Goal: Task Accomplishment & Management: Complete application form

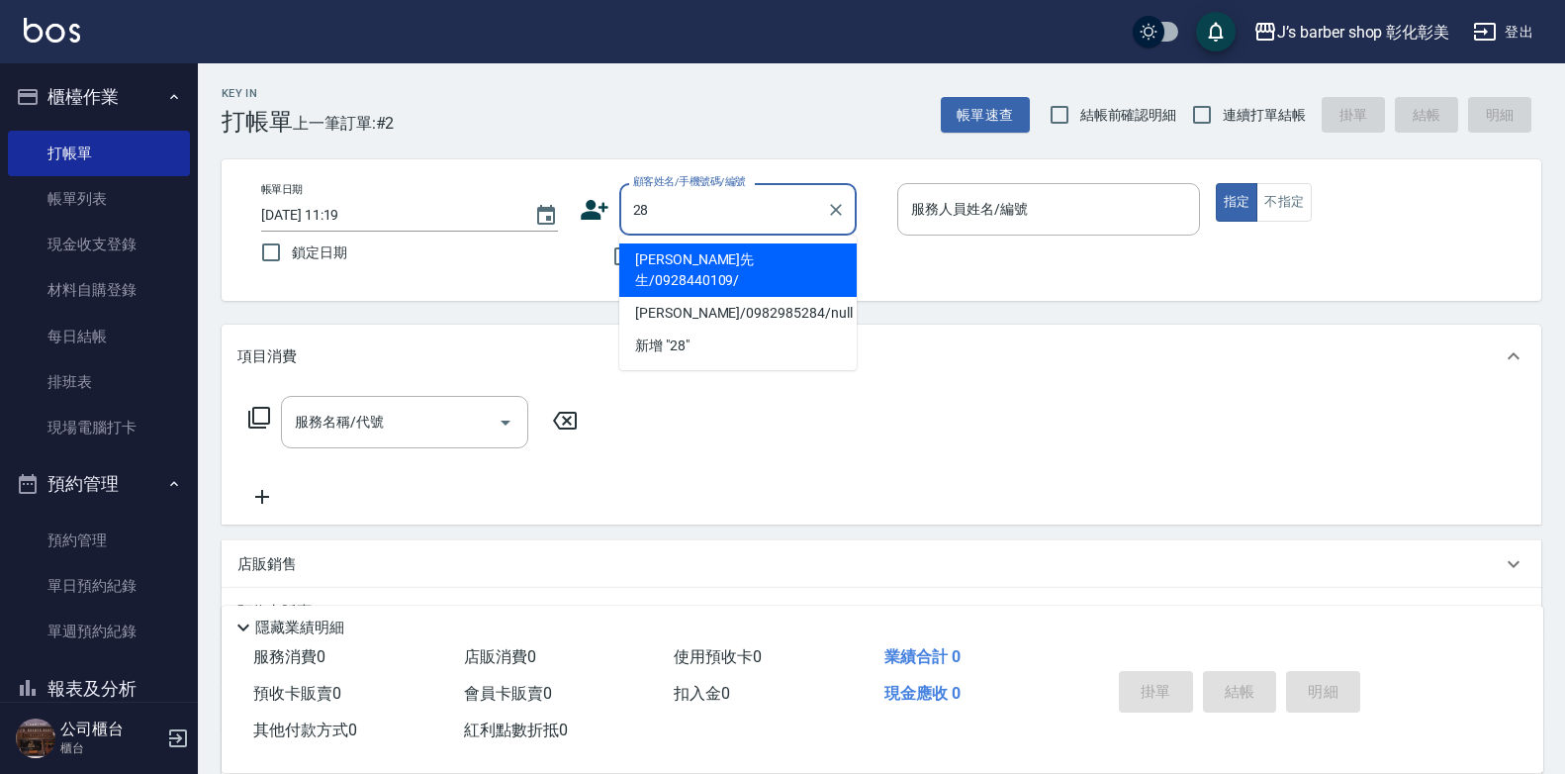
type input "2"
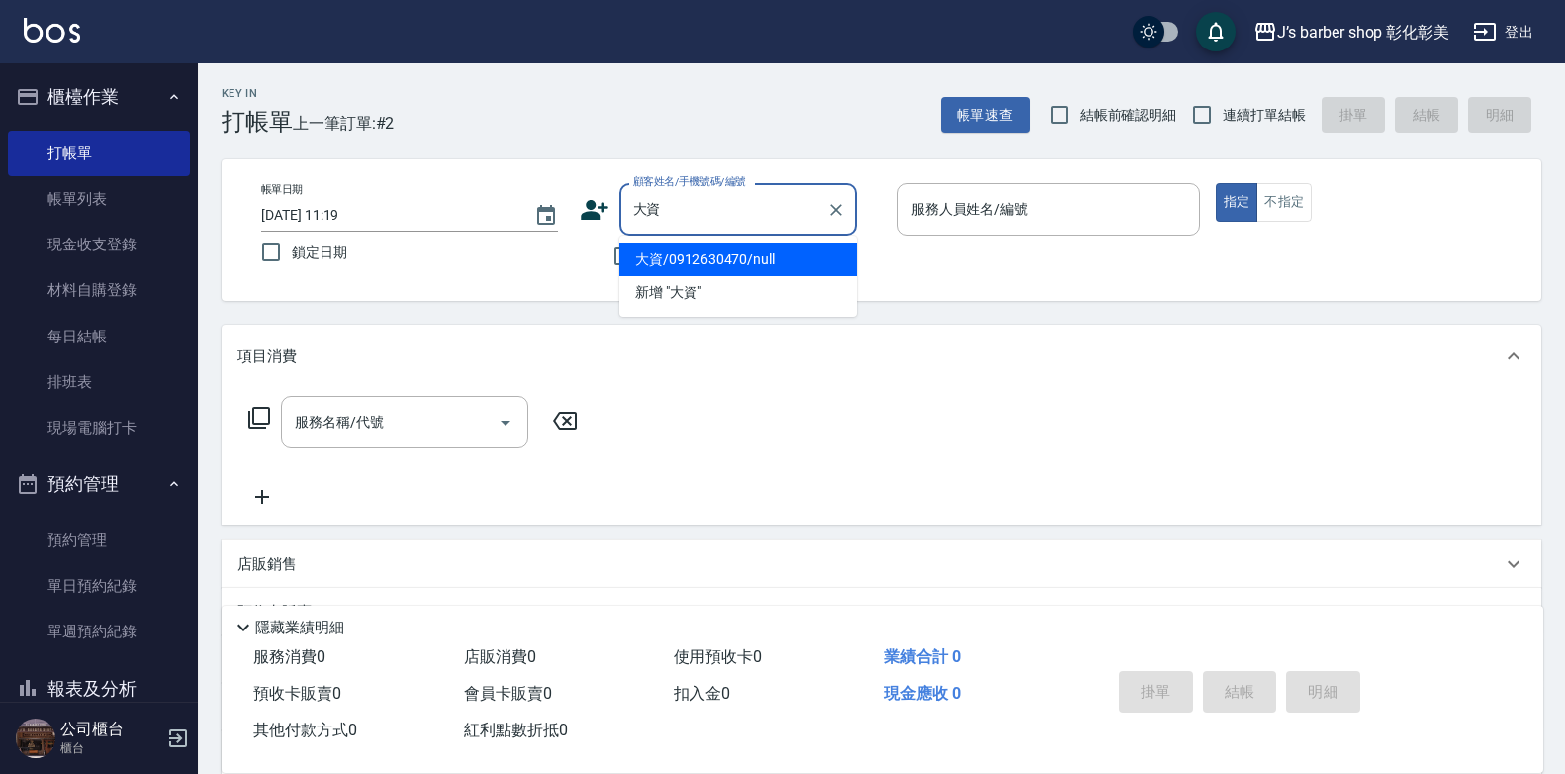
click at [749, 265] on li "大資/0912630470/null" at bounding box center [737, 259] width 237 height 33
type input "大資/0912630470/null"
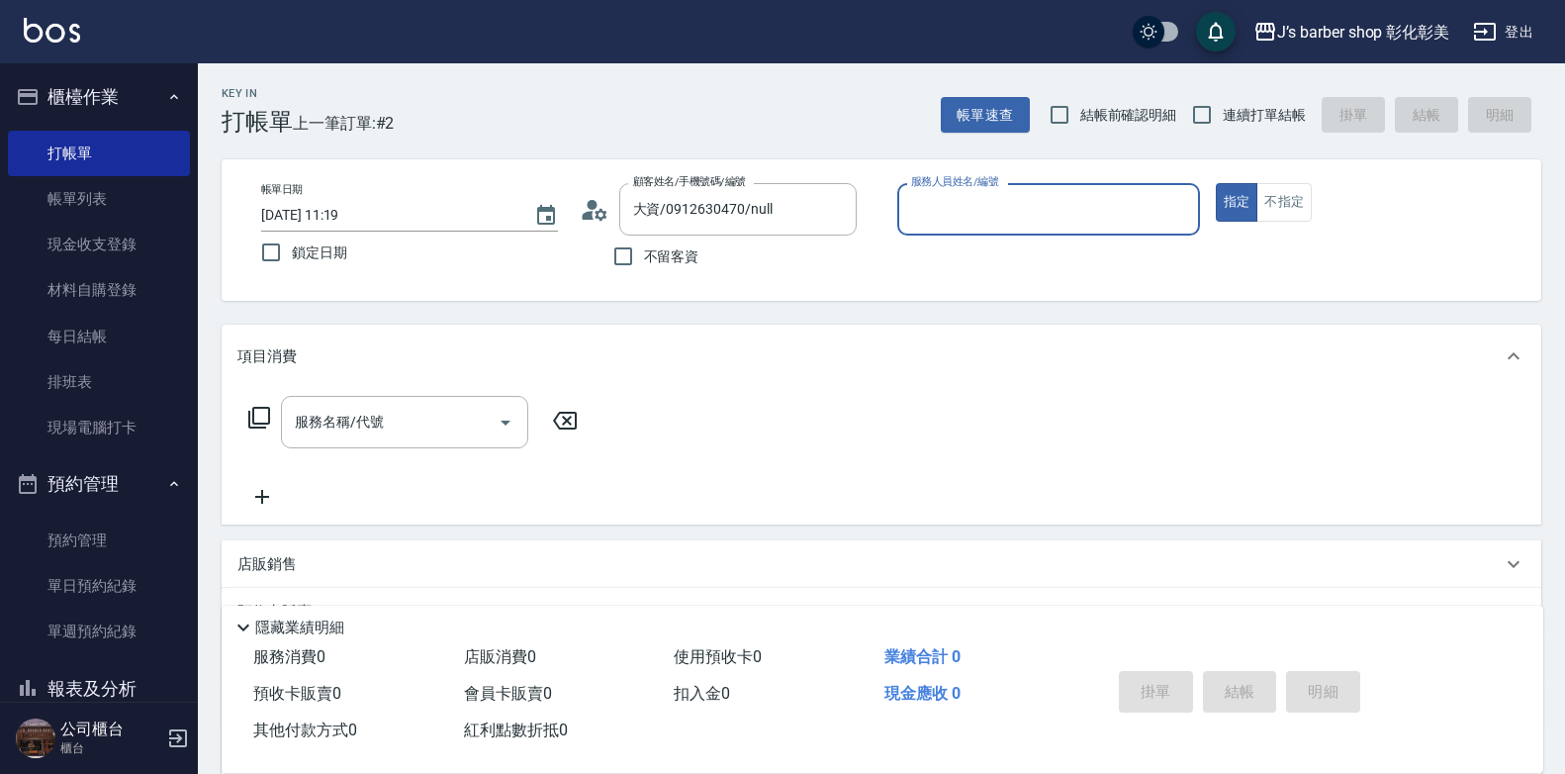
type input "LUNA(無代號)"
click at [318, 451] on div "服務名稱/代號 服務名稱/代號" at bounding box center [413, 452] width 352 height 113
click at [360, 421] on div "服務名稱/代號 服務名稱/代號" at bounding box center [404, 422] width 247 height 52
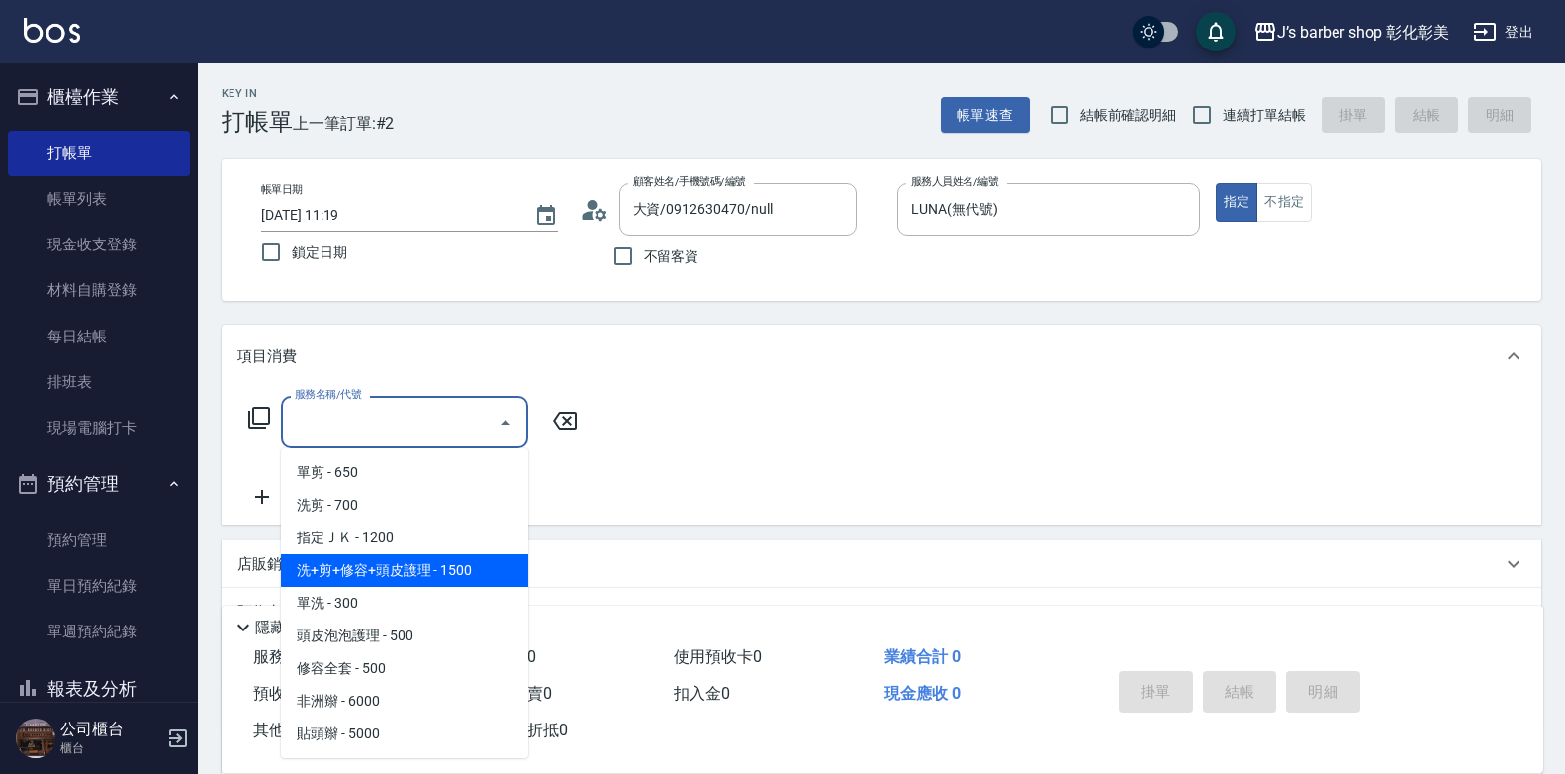
click at [480, 566] on span "洗+剪+修容+頭皮護理 - 1500" at bounding box center [404, 570] width 247 height 33
type input "洗+剪+修容+頭皮護理(103)"
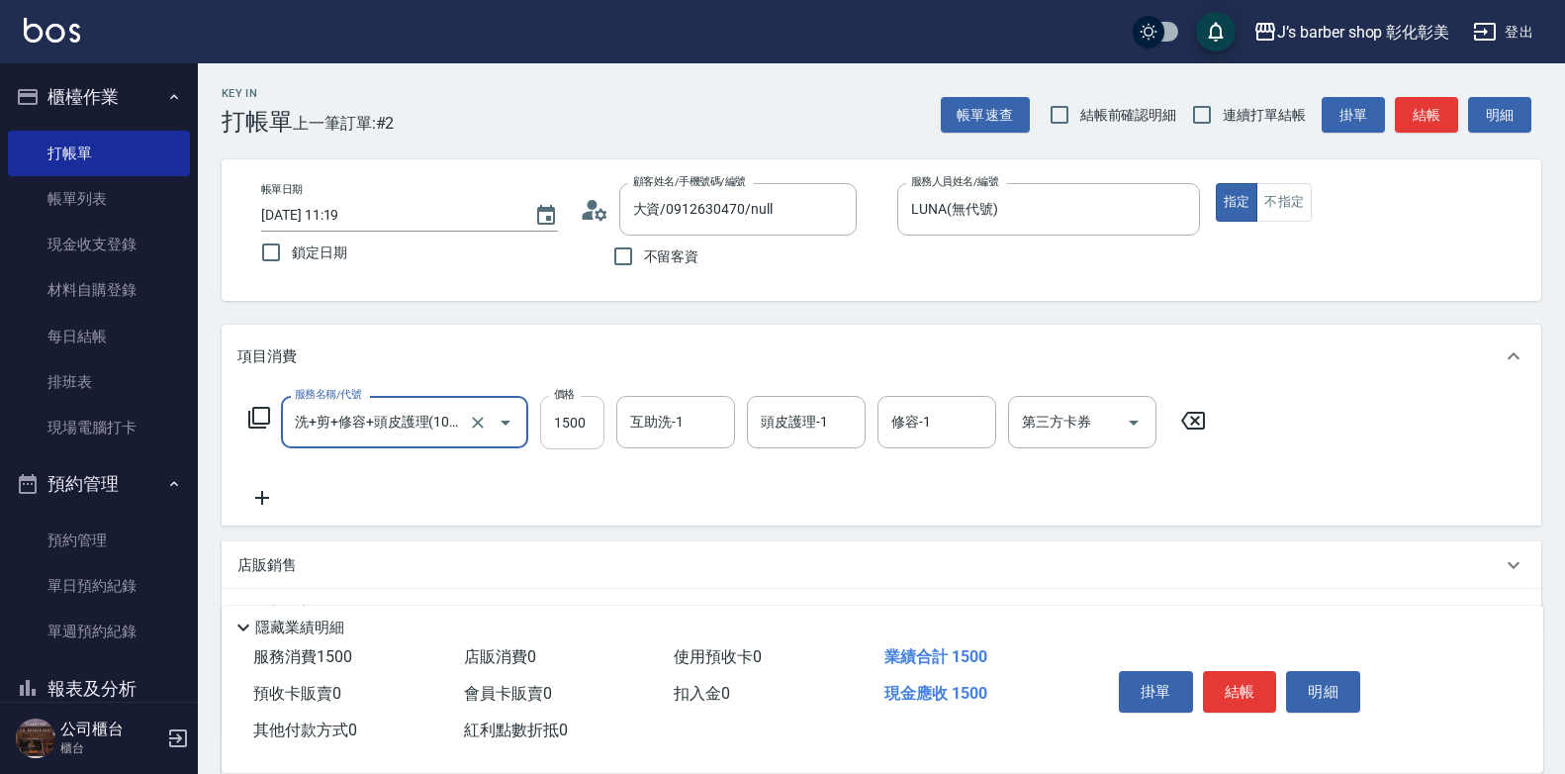
click at [592, 435] on input "1500" at bounding box center [572, 422] width 64 height 53
type input "1600"
click at [721, 432] on input "互助洗-1" at bounding box center [675, 422] width 101 height 35
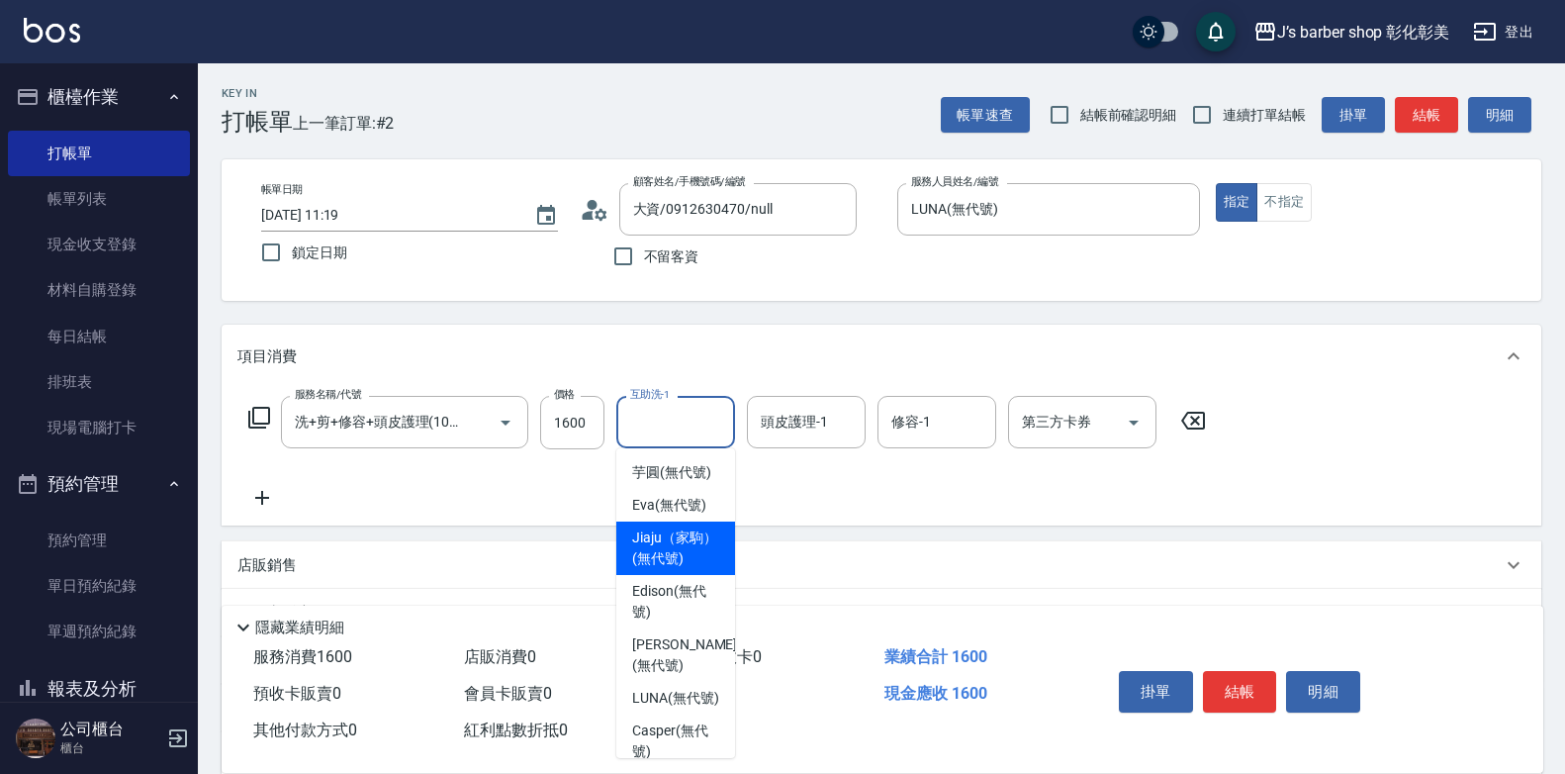
scroll to position [99, 0]
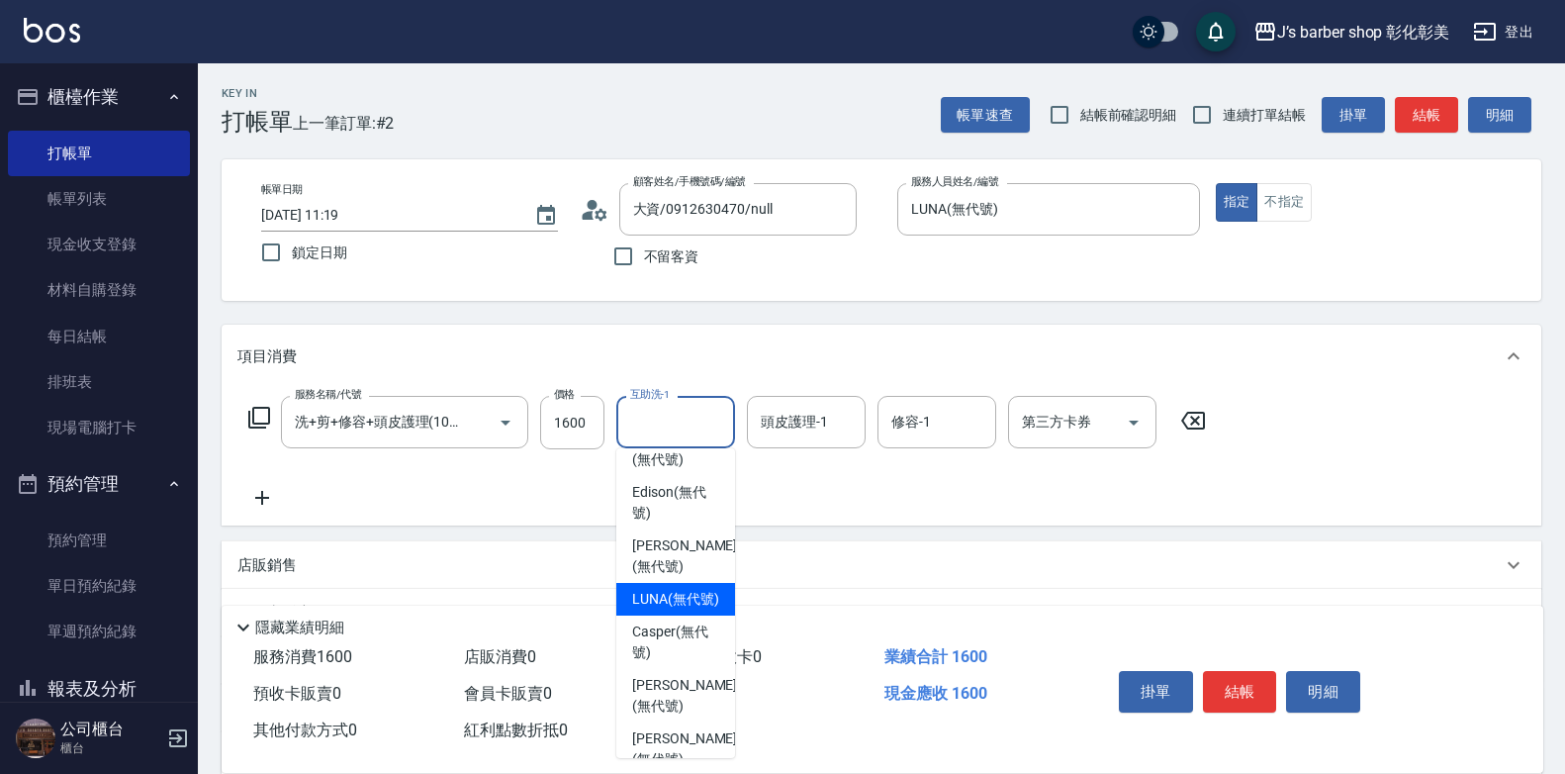
click at [691, 609] on span "LUNA (無代號)" at bounding box center [675, 599] width 87 height 21
type input "LUNA(無代號)"
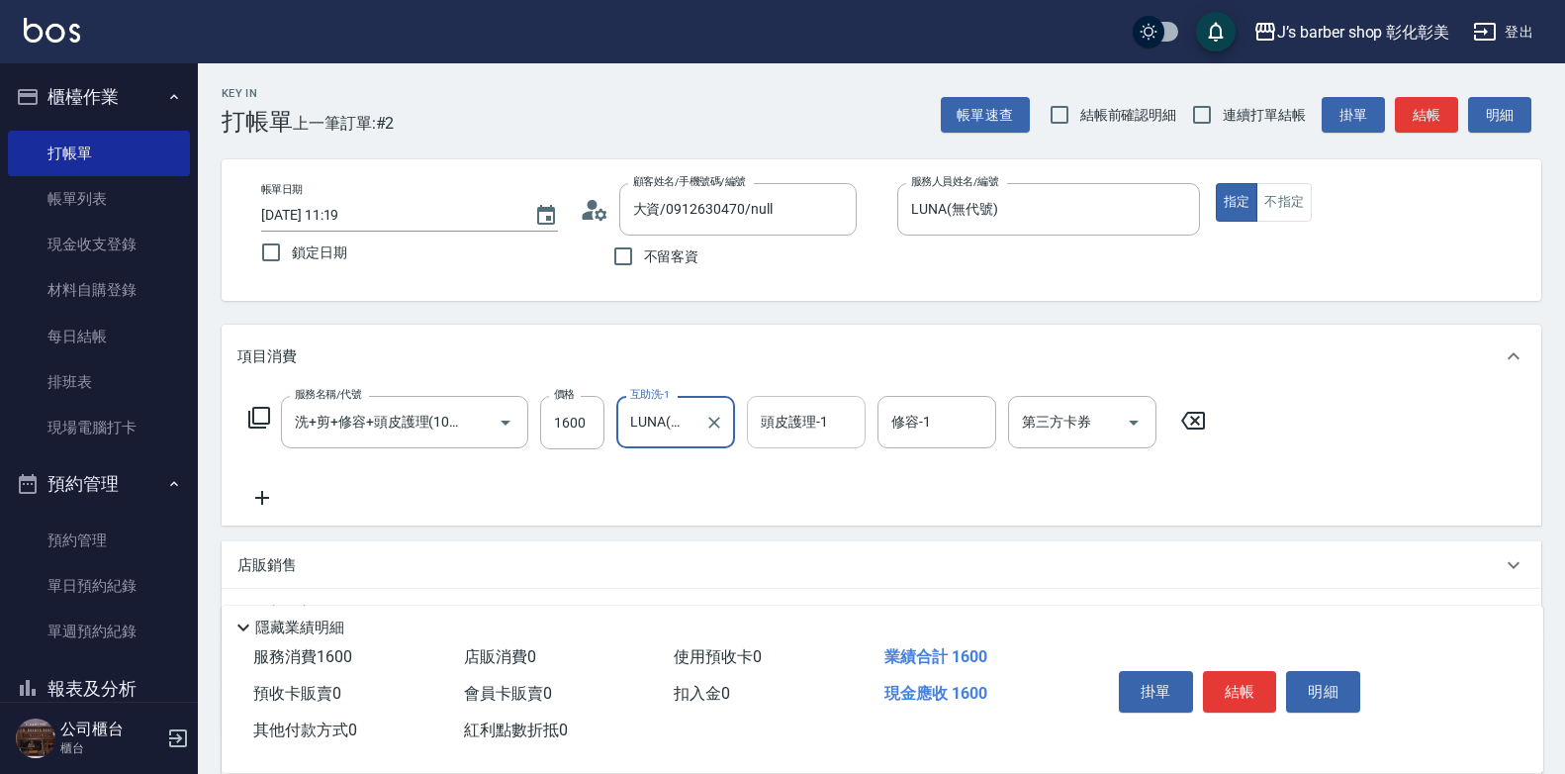
click at [784, 422] on div "頭皮護理-1 頭皮護理-1" at bounding box center [806, 422] width 119 height 52
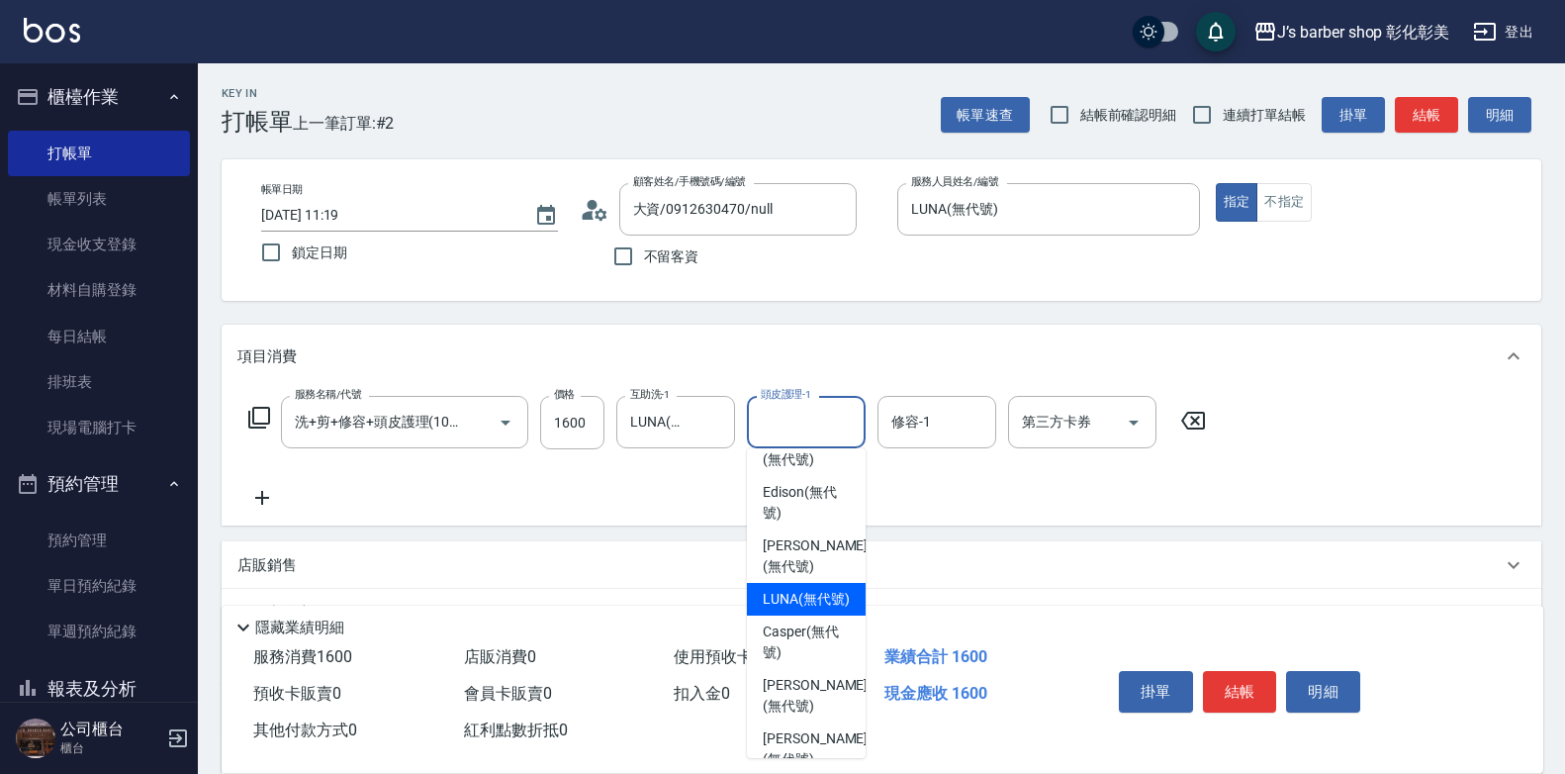
click at [811, 609] on span "LUNA (無代號)" at bounding box center [806, 599] width 87 height 21
type input "LUNA(無代號)"
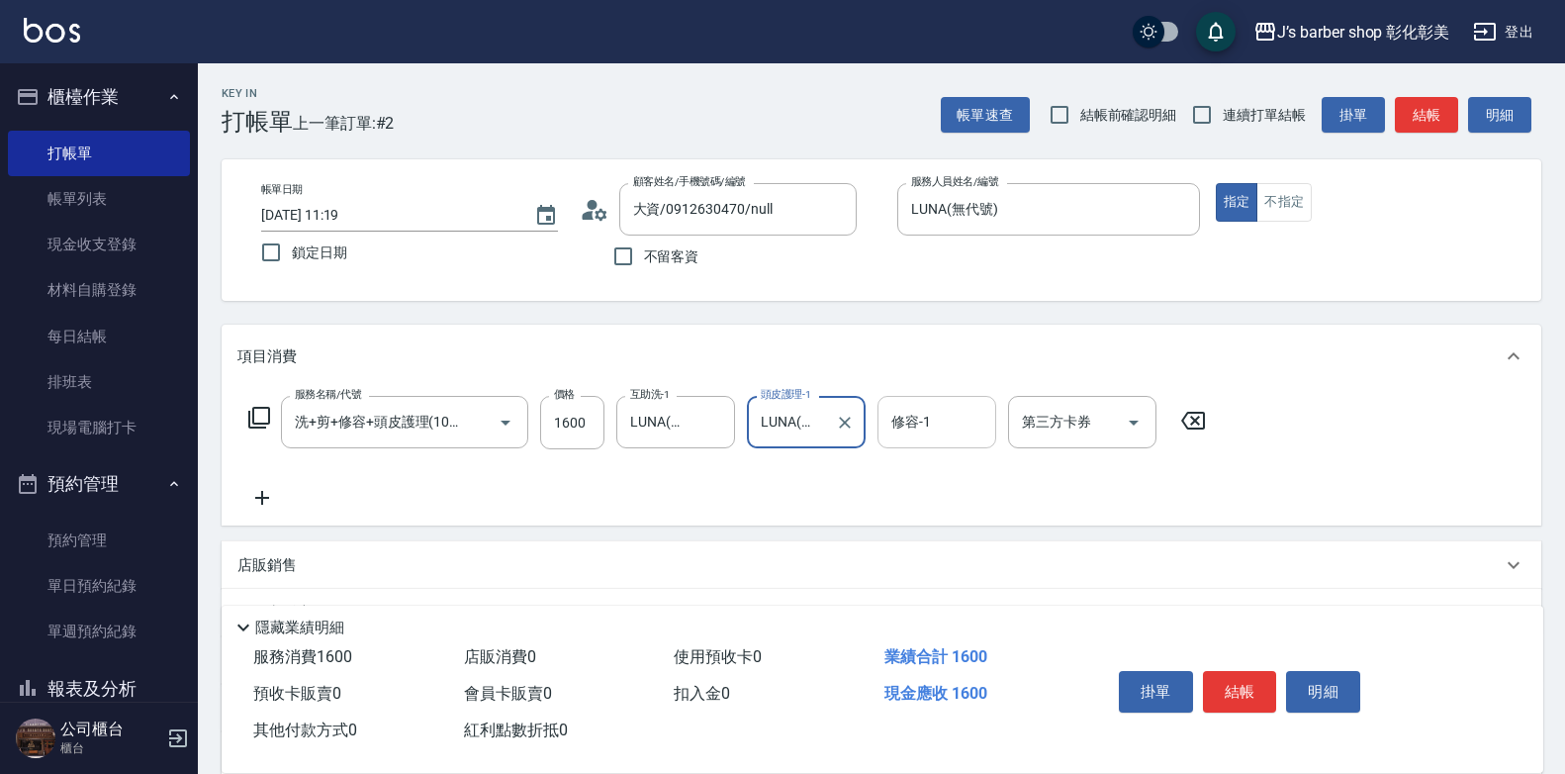
click at [909, 437] on input "修容-1" at bounding box center [936, 422] width 101 height 35
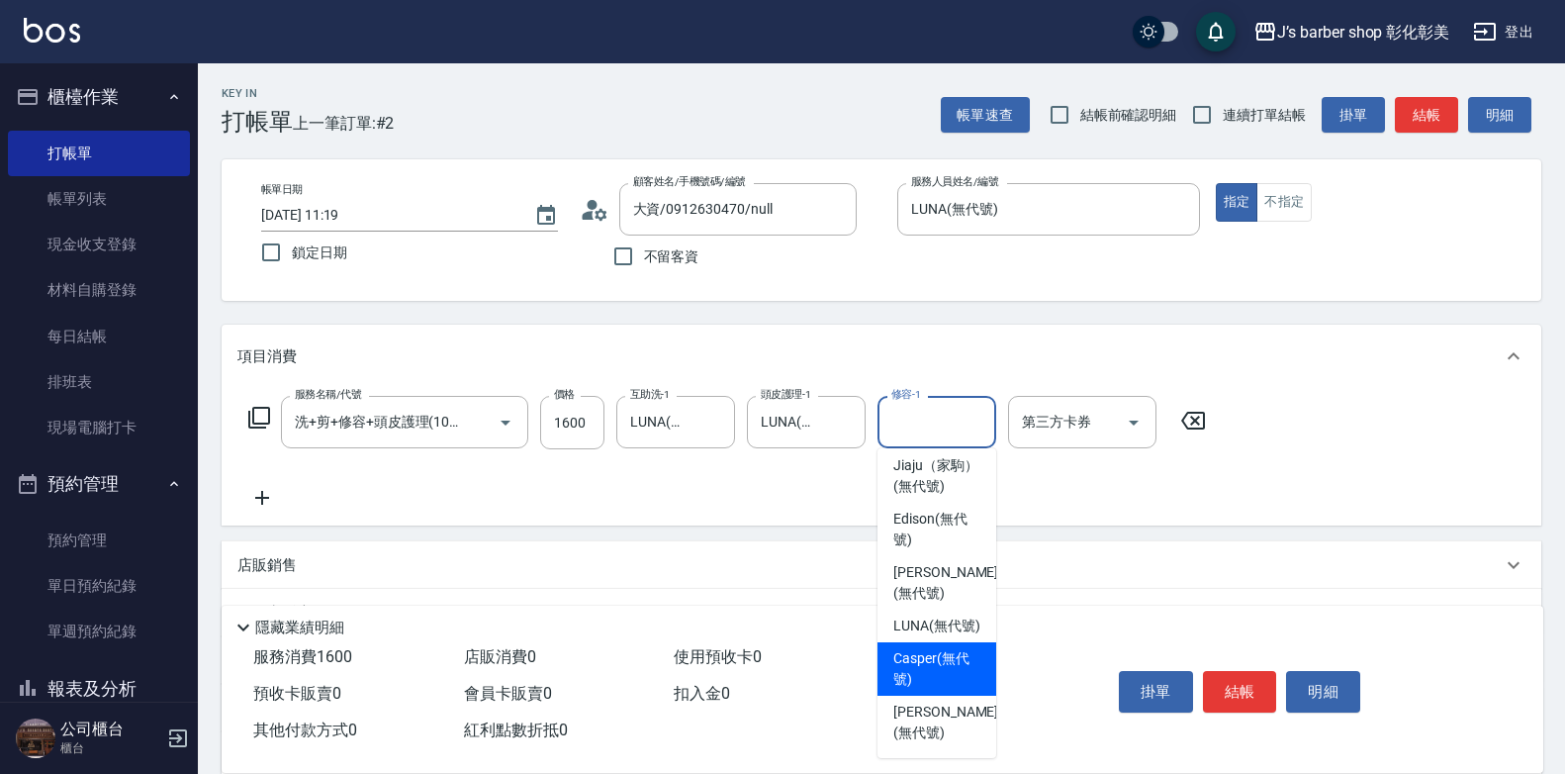
scroll to position [166, 0]
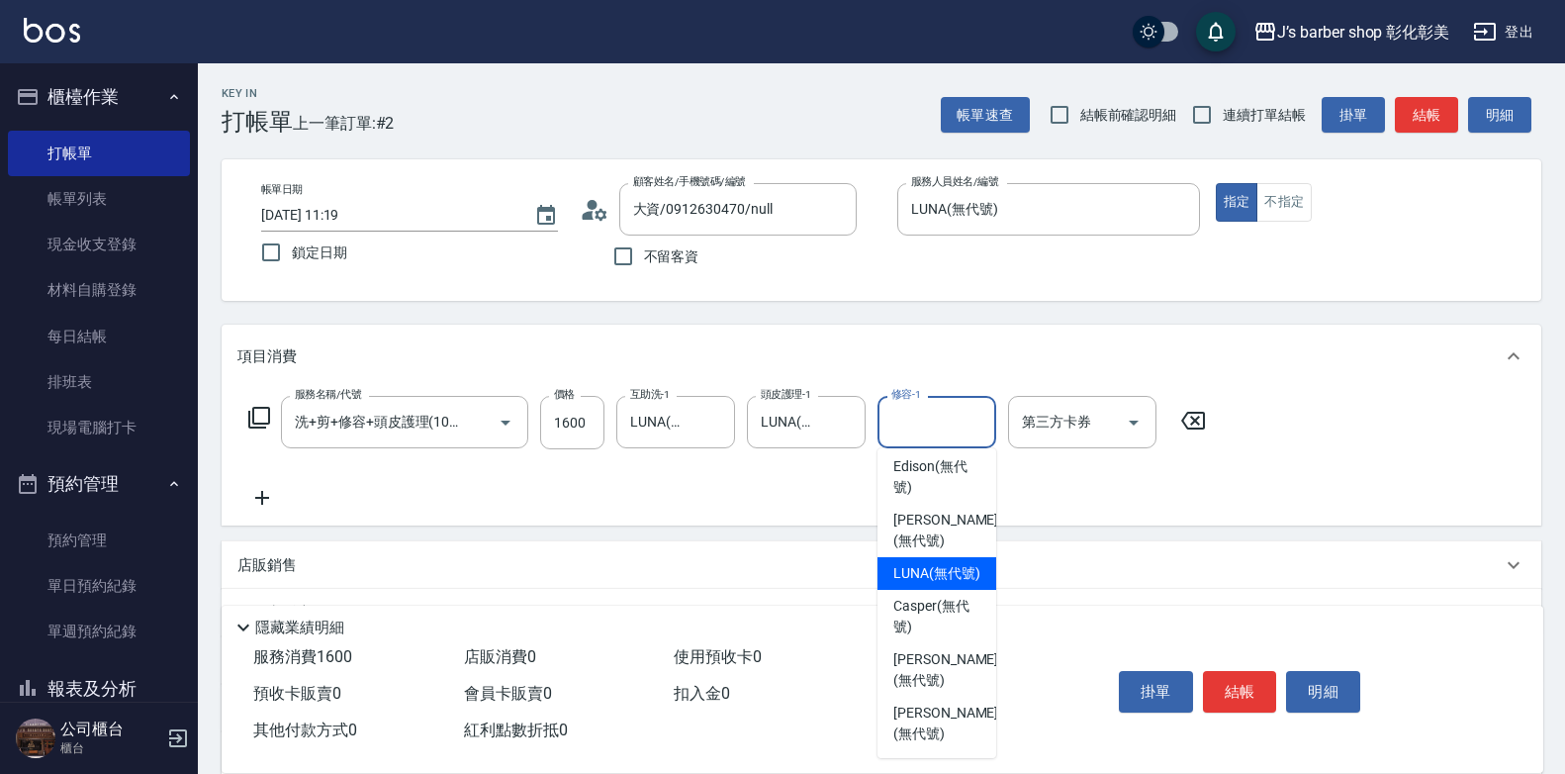
click at [937, 584] on span "LUNA (無代號)" at bounding box center [936, 573] width 87 height 21
type input "LUNA(無代號)"
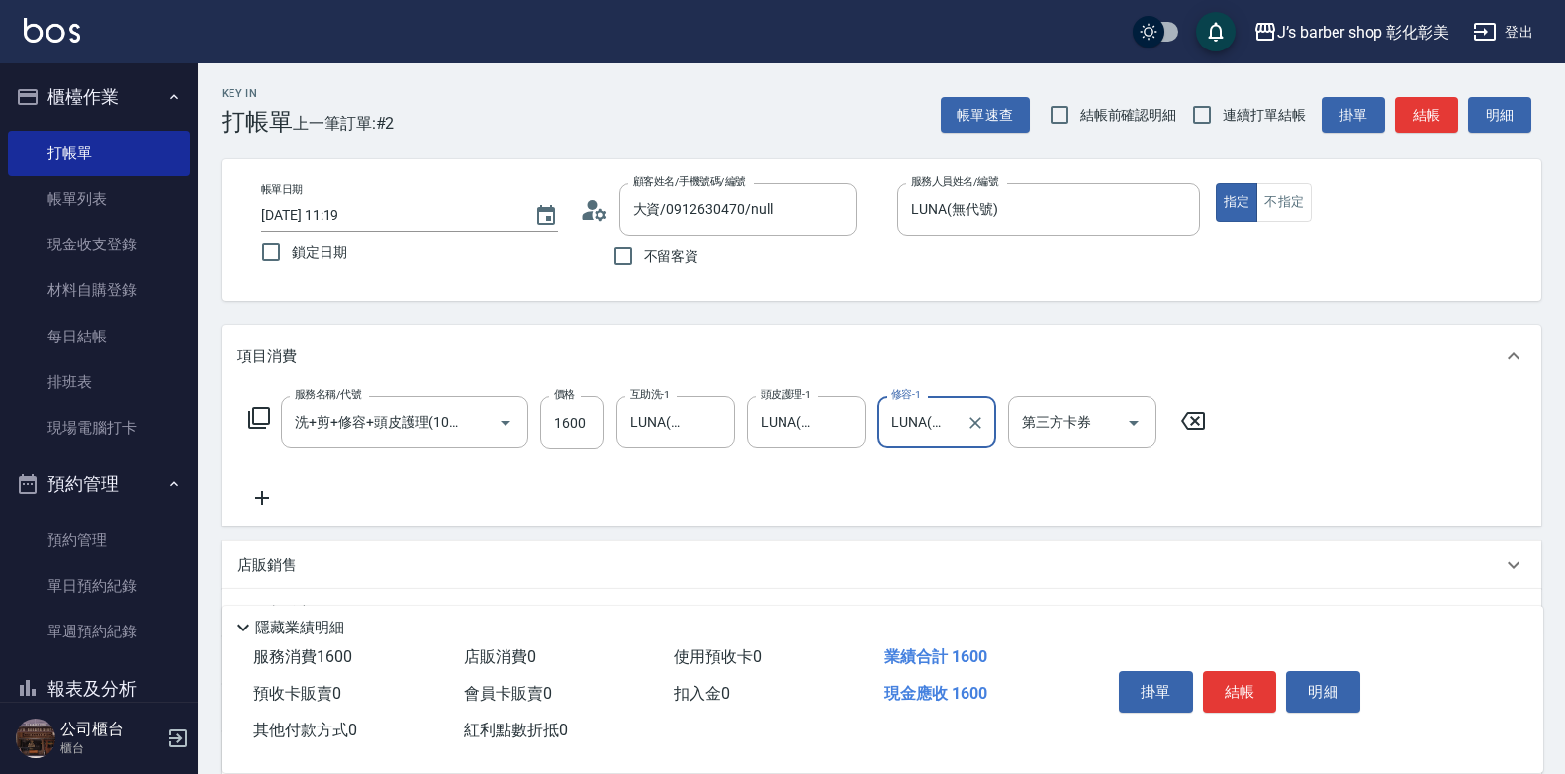
click at [277, 558] on p "店販銷售" at bounding box center [266, 565] width 59 height 21
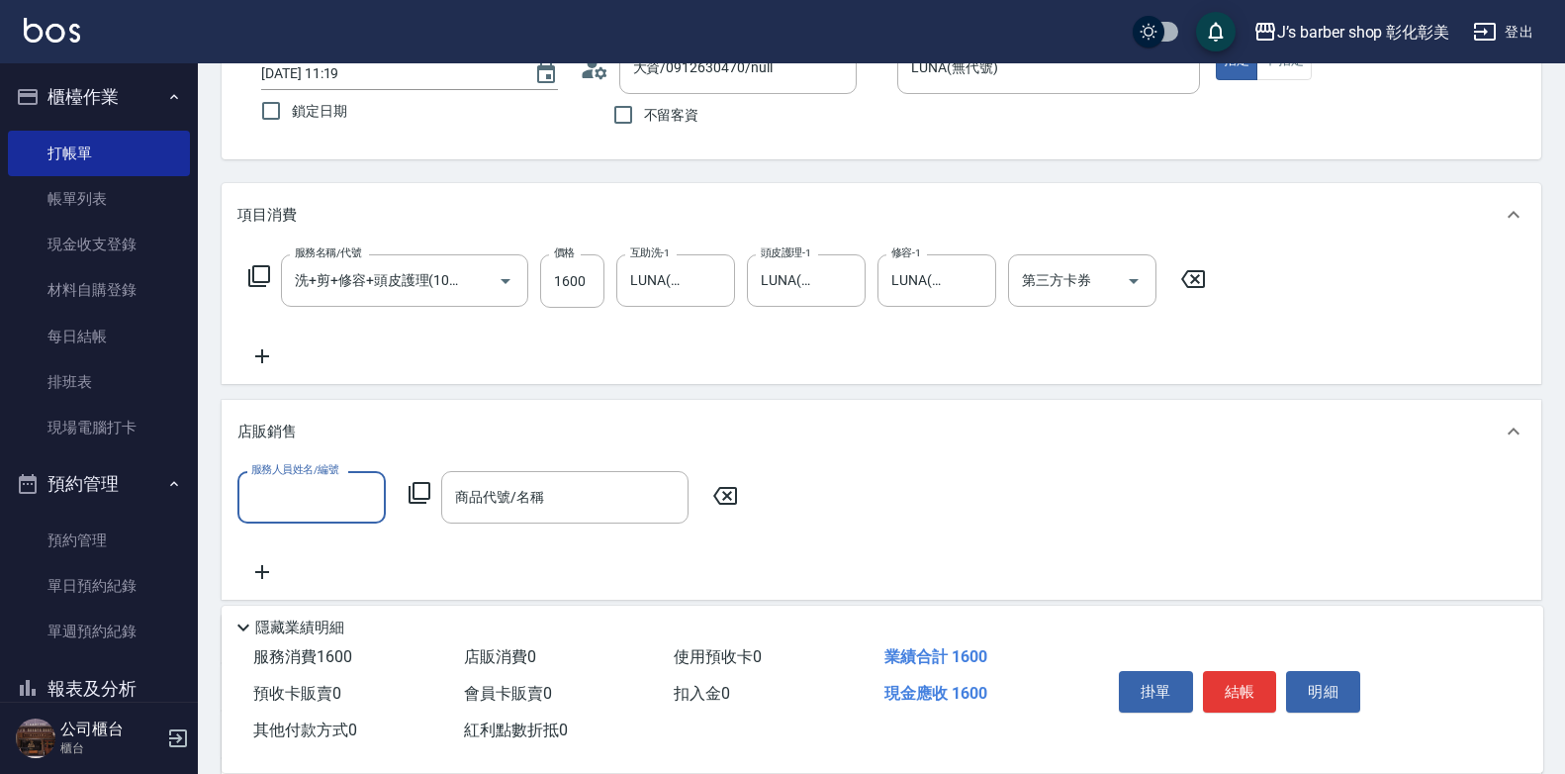
scroll to position [198, 0]
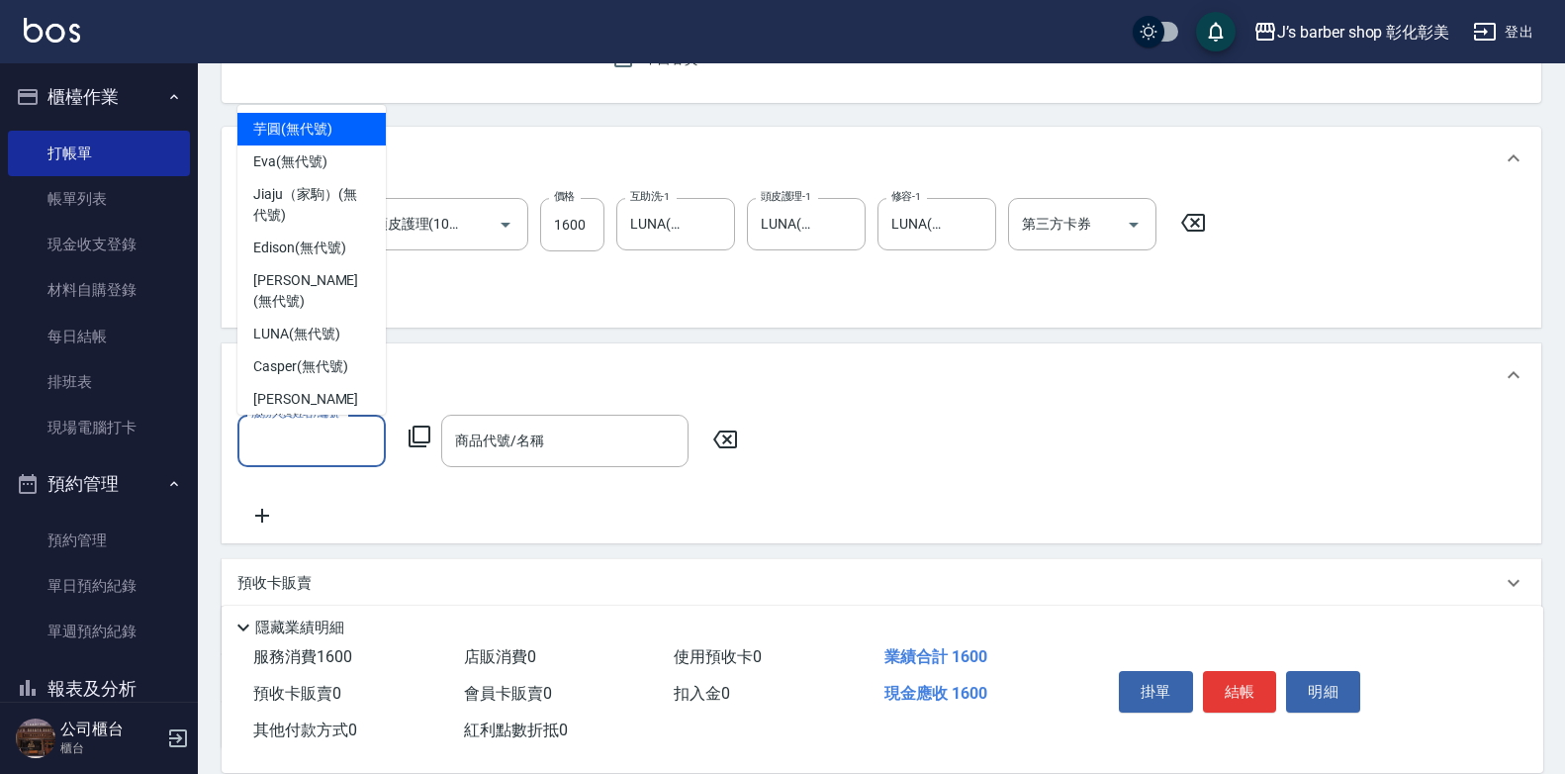
click at [316, 445] on input "服務人員姓名/編號" at bounding box center [311, 440] width 131 height 35
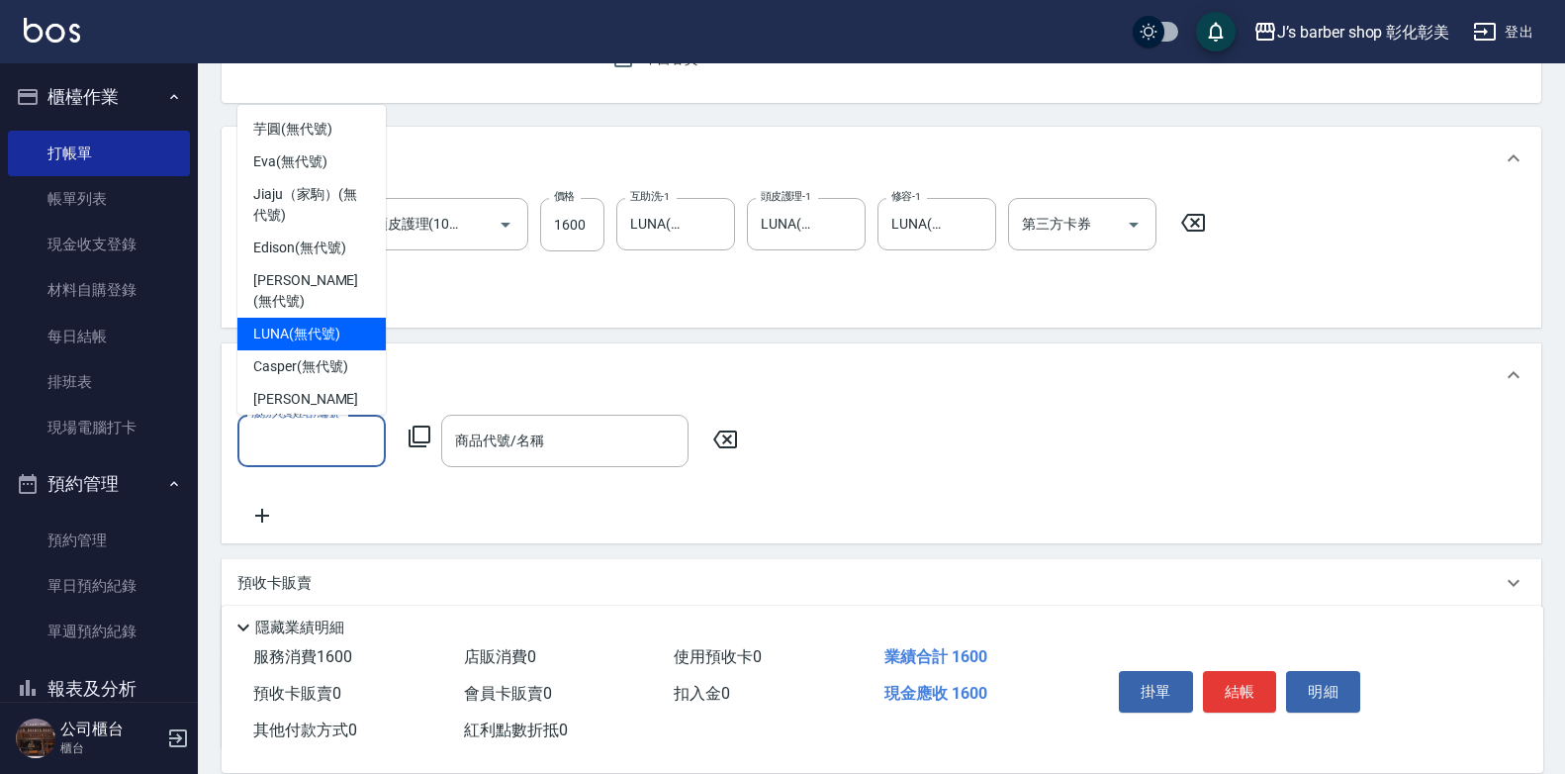
click at [281, 324] on span "LUNA (無代號)" at bounding box center [296, 334] width 87 height 21
type input "LUNA(無代號)"
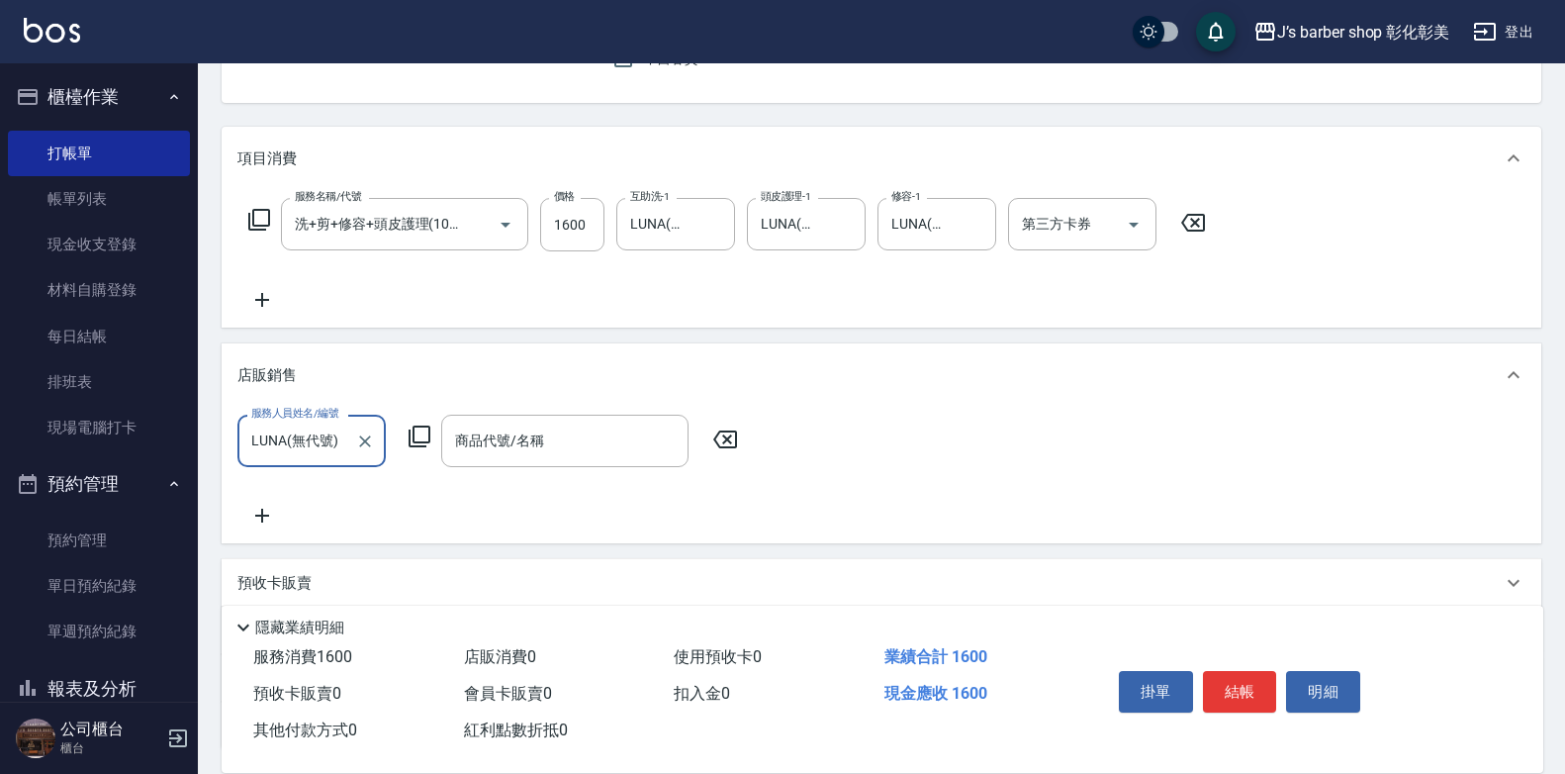
click at [506, 433] on div "商品代號/名稱 商品代號/名稱" at bounding box center [564, 441] width 247 height 52
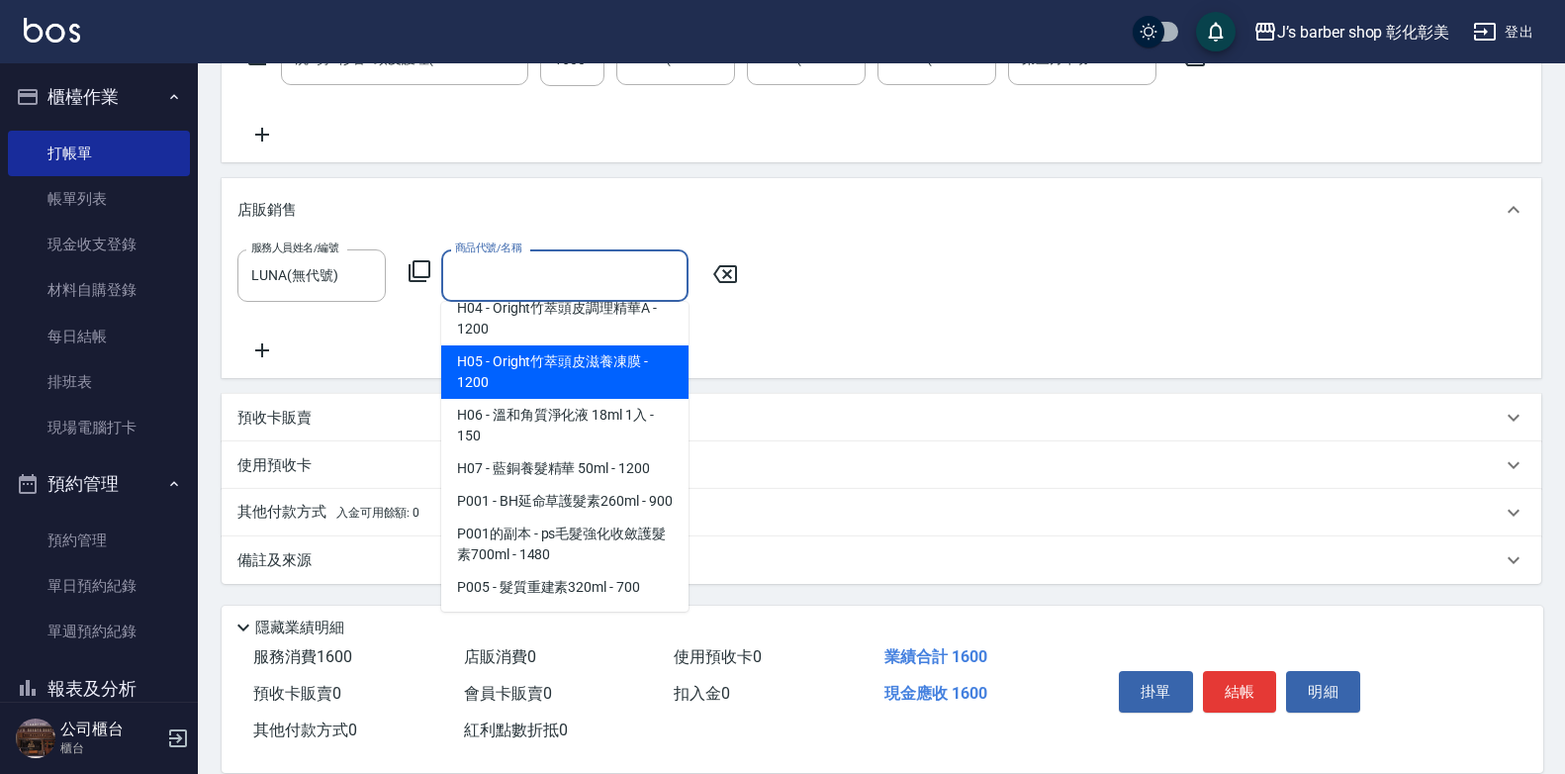
scroll to position [1932, 0]
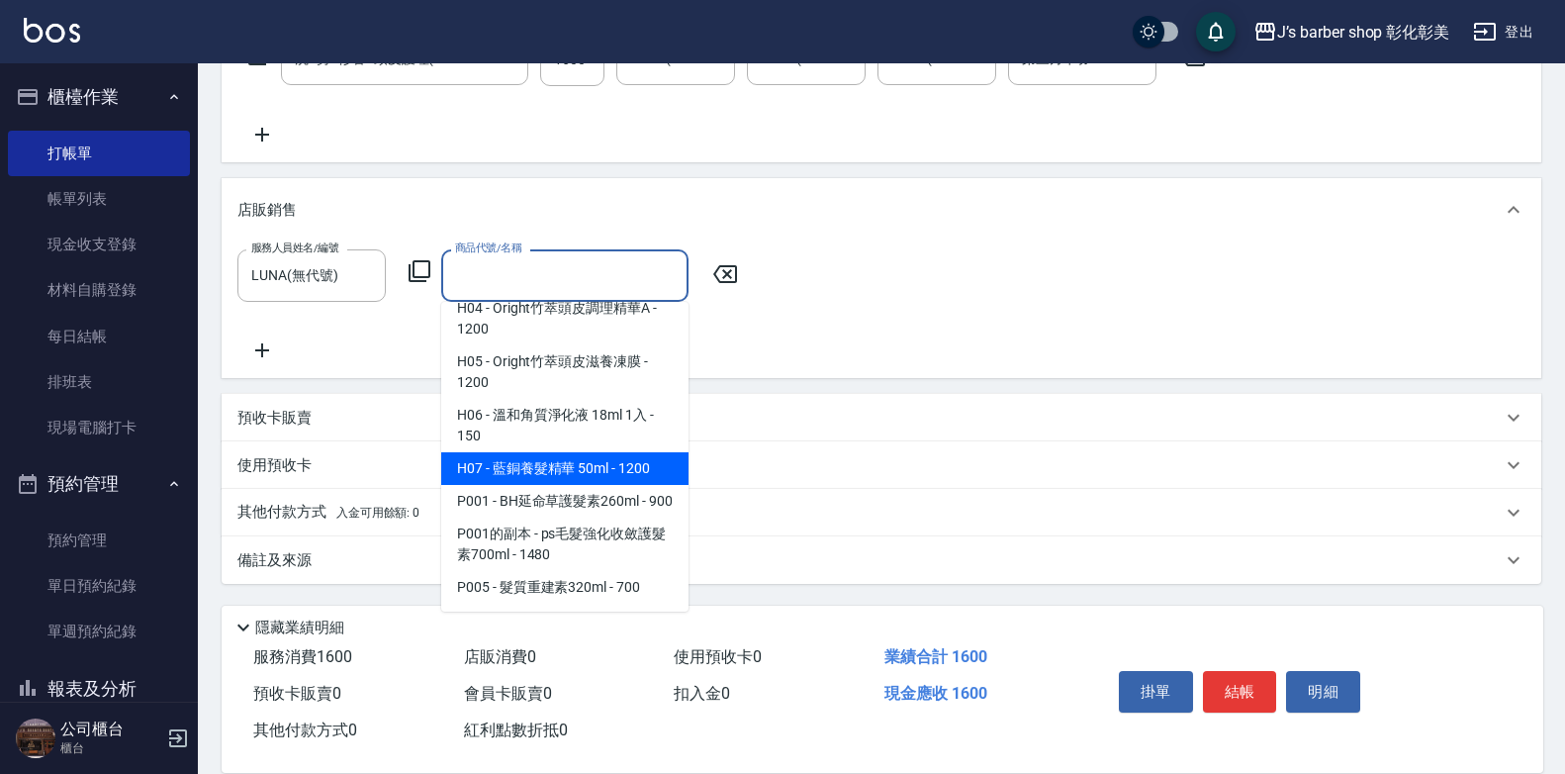
click at [577, 453] on span "H07 - 藍銅養髮精華 50ml - 1200" at bounding box center [564, 468] width 247 height 33
type input "藍銅養髮精華 50ml"
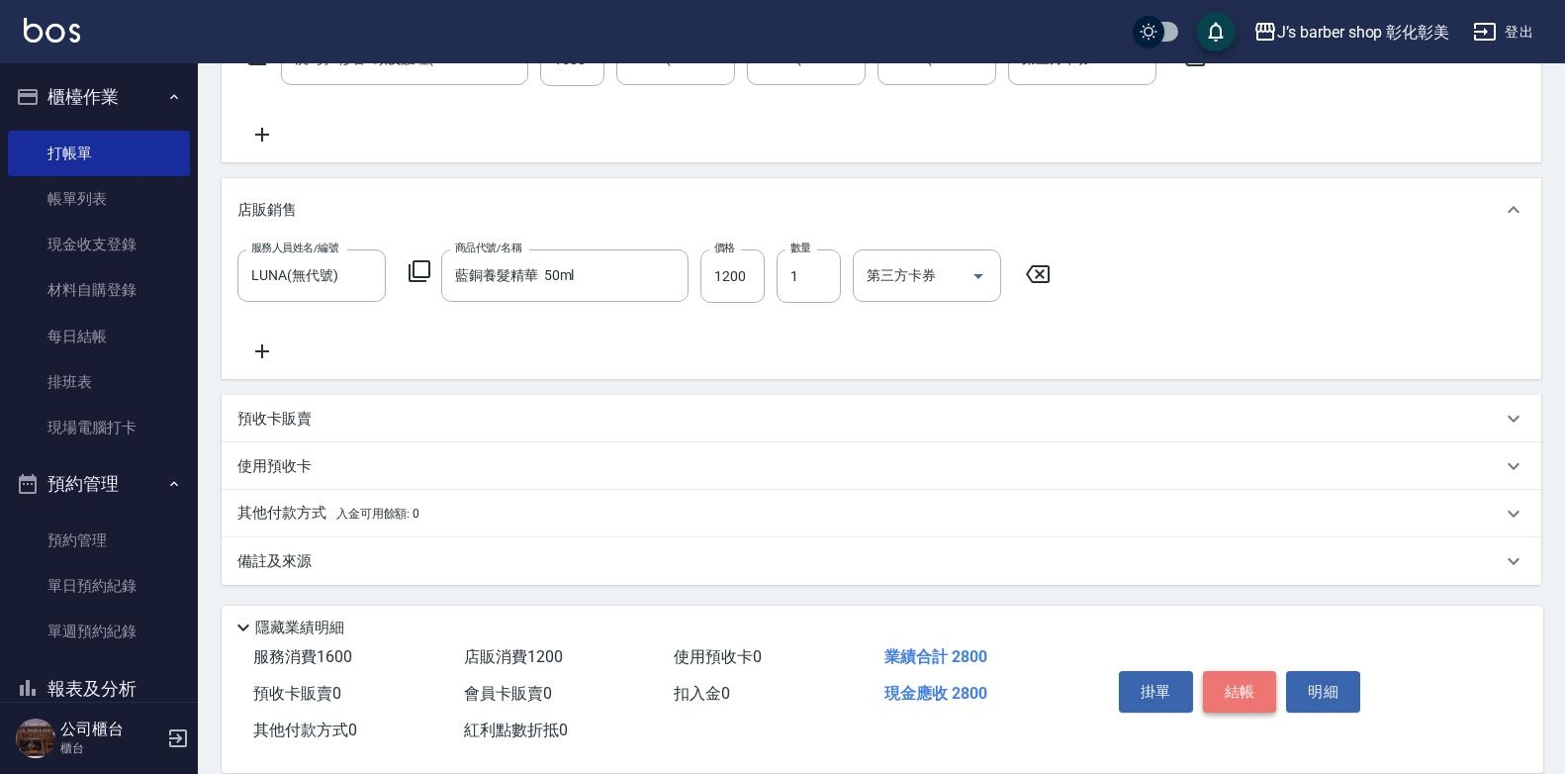
click at [1224, 684] on button "結帳" at bounding box center [1240, 692] width 74 height 42
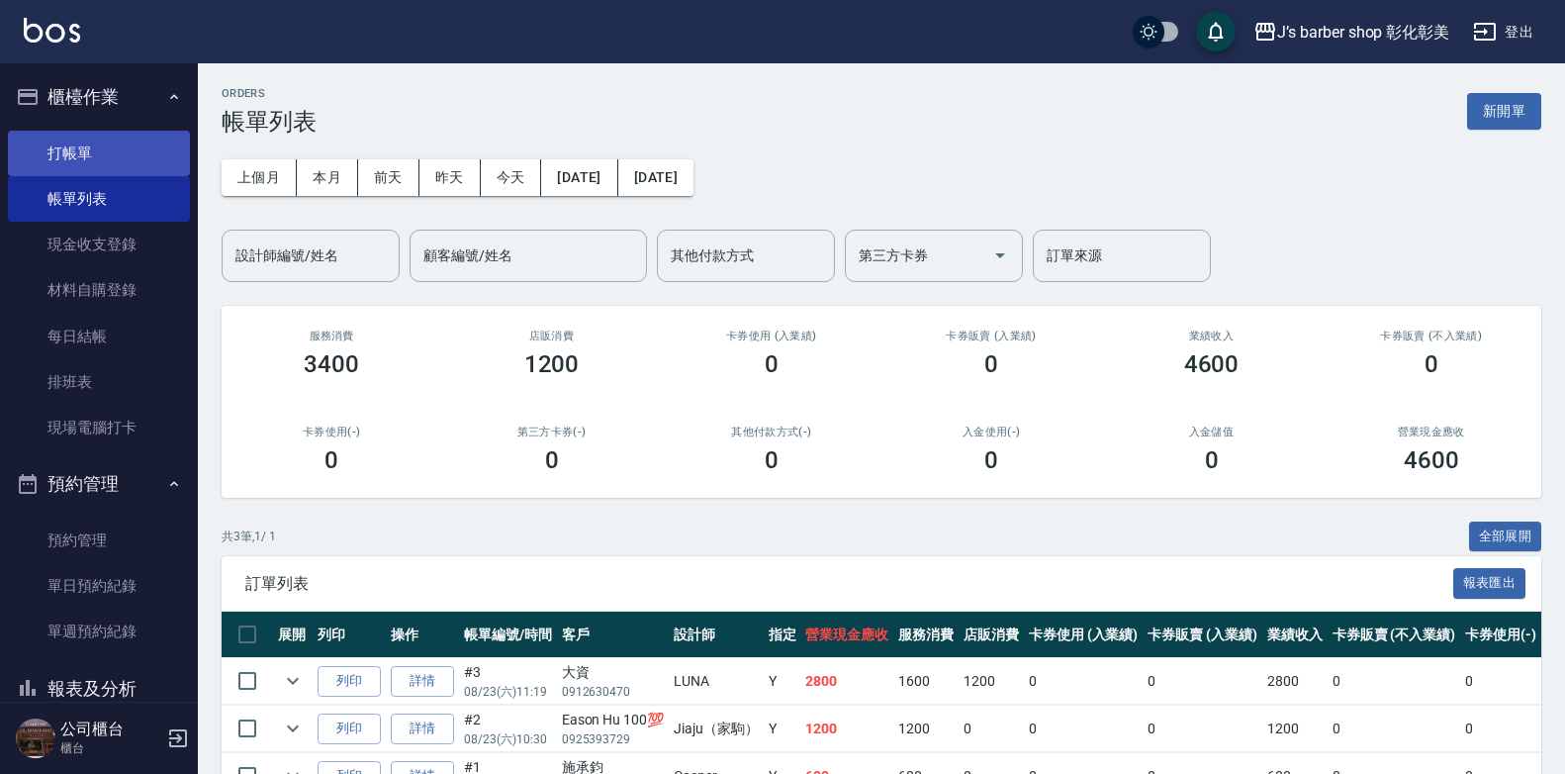
click at [86, 155] on link "打帳單" at bounding box center [99, 154] width 182 height 46
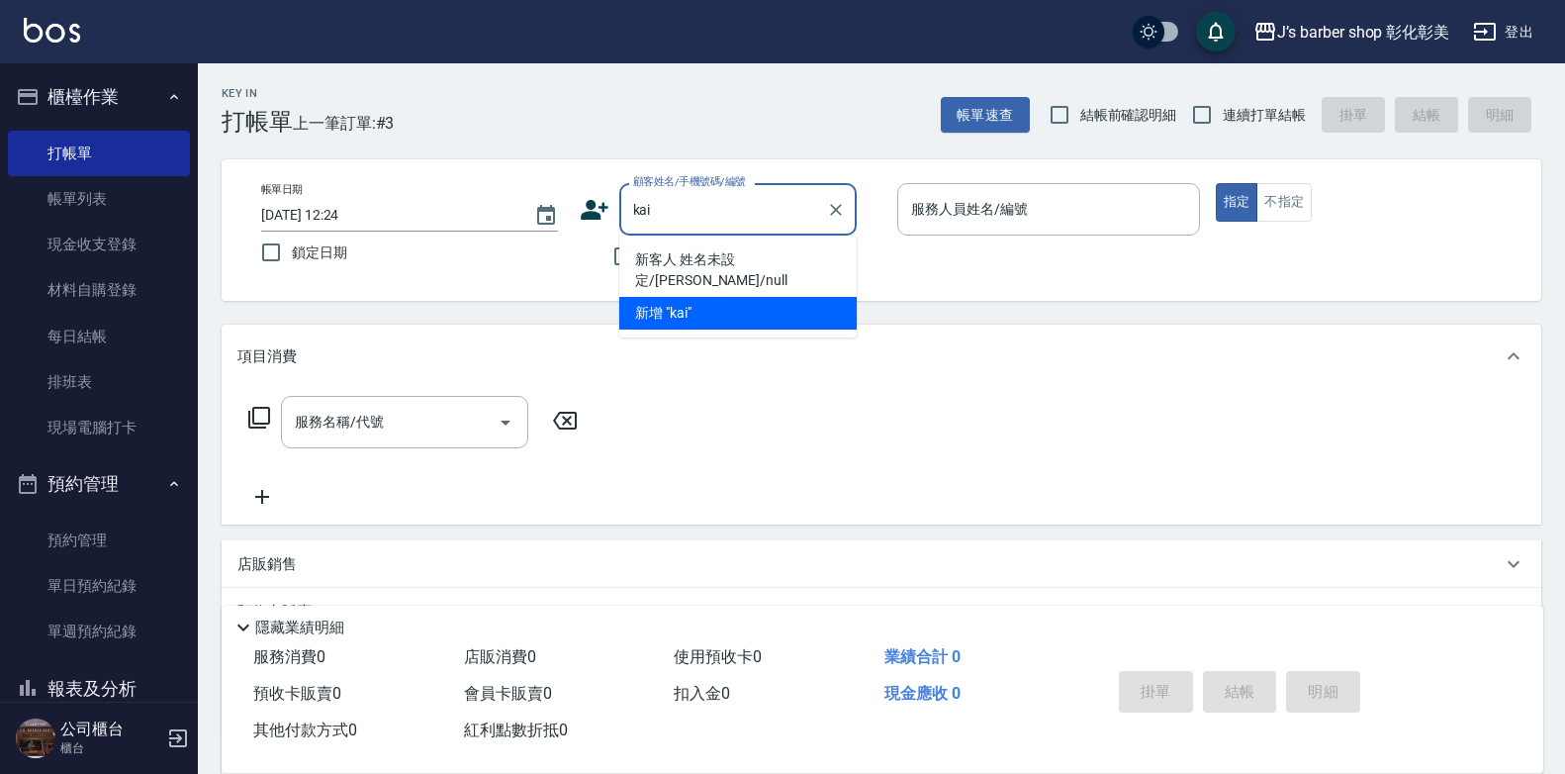
click at [739, 254] on li "新客人 姓名未設定/[PERSON_NAME]/null" at bounding box center [737, 269] width 237 height 53
type input "新客人 姓名未設定/[PERSON_NAME]/null"
click at [739, 254] on div "不留客資" at bounding box center [718, 256] width 277 height 42
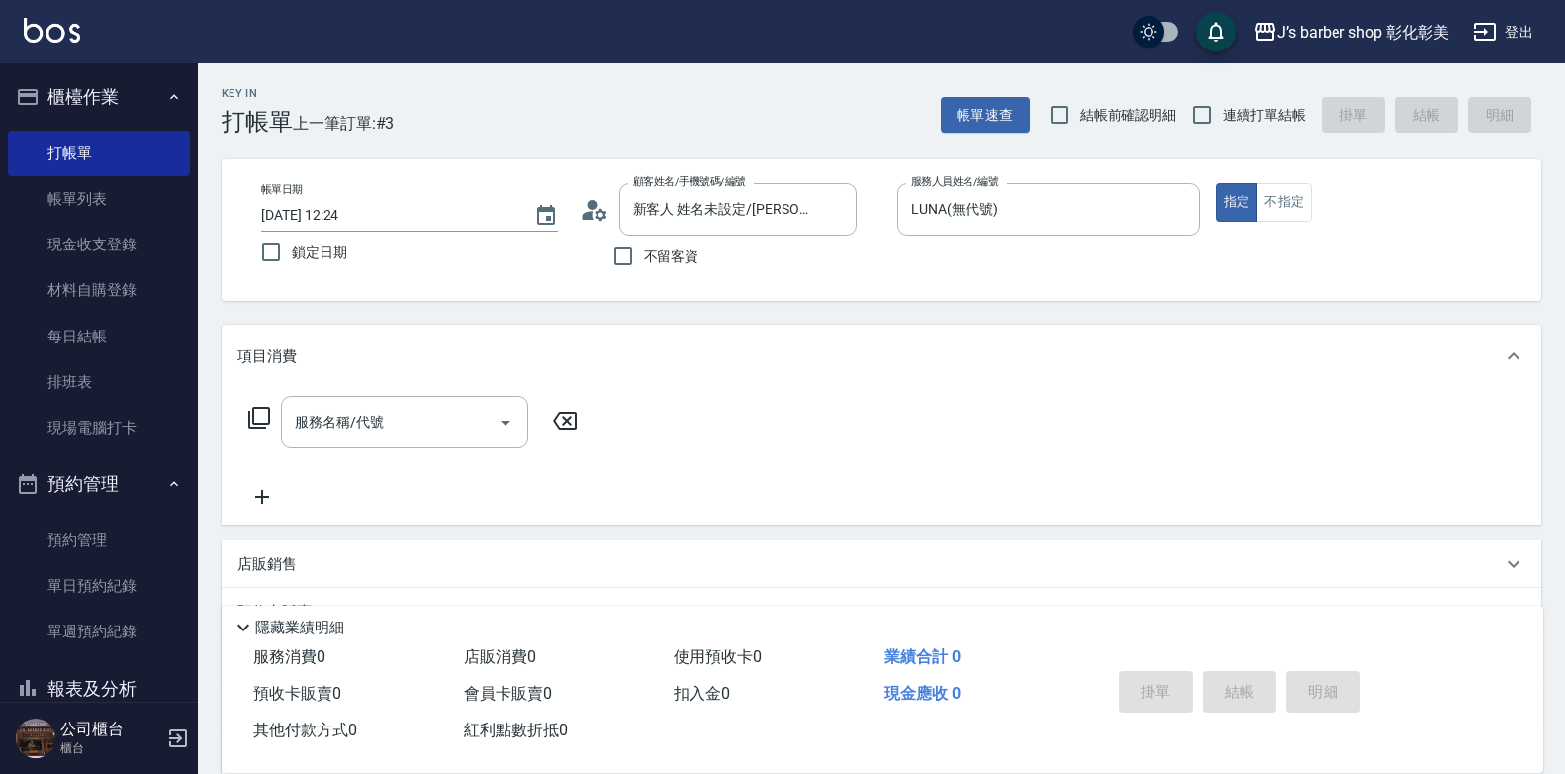
type input "LUNA(無代號)"
click at [464, 428] on input "服務名稱/代號" at bounding box center [390, 422] width 200 height 35
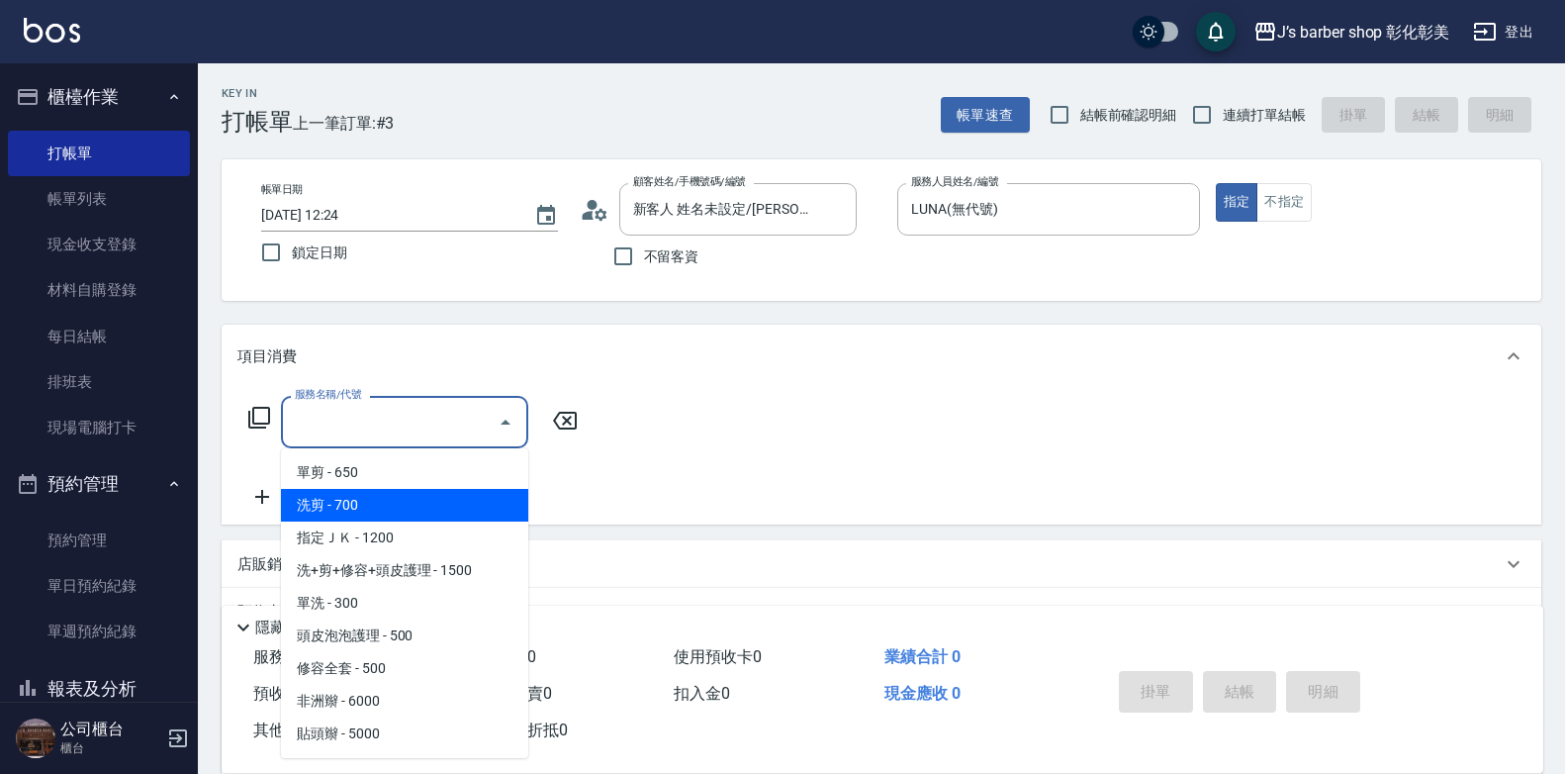
click at [449, 509] on span "洗剪 - 700" at bounding box center [404, 505] width 247 height 33
click at [449, 509] on div "服務名稱/代號 服務名稱/代號" at bounding box center [413, 452] width 352 height 113
type input "洗剪(101)"
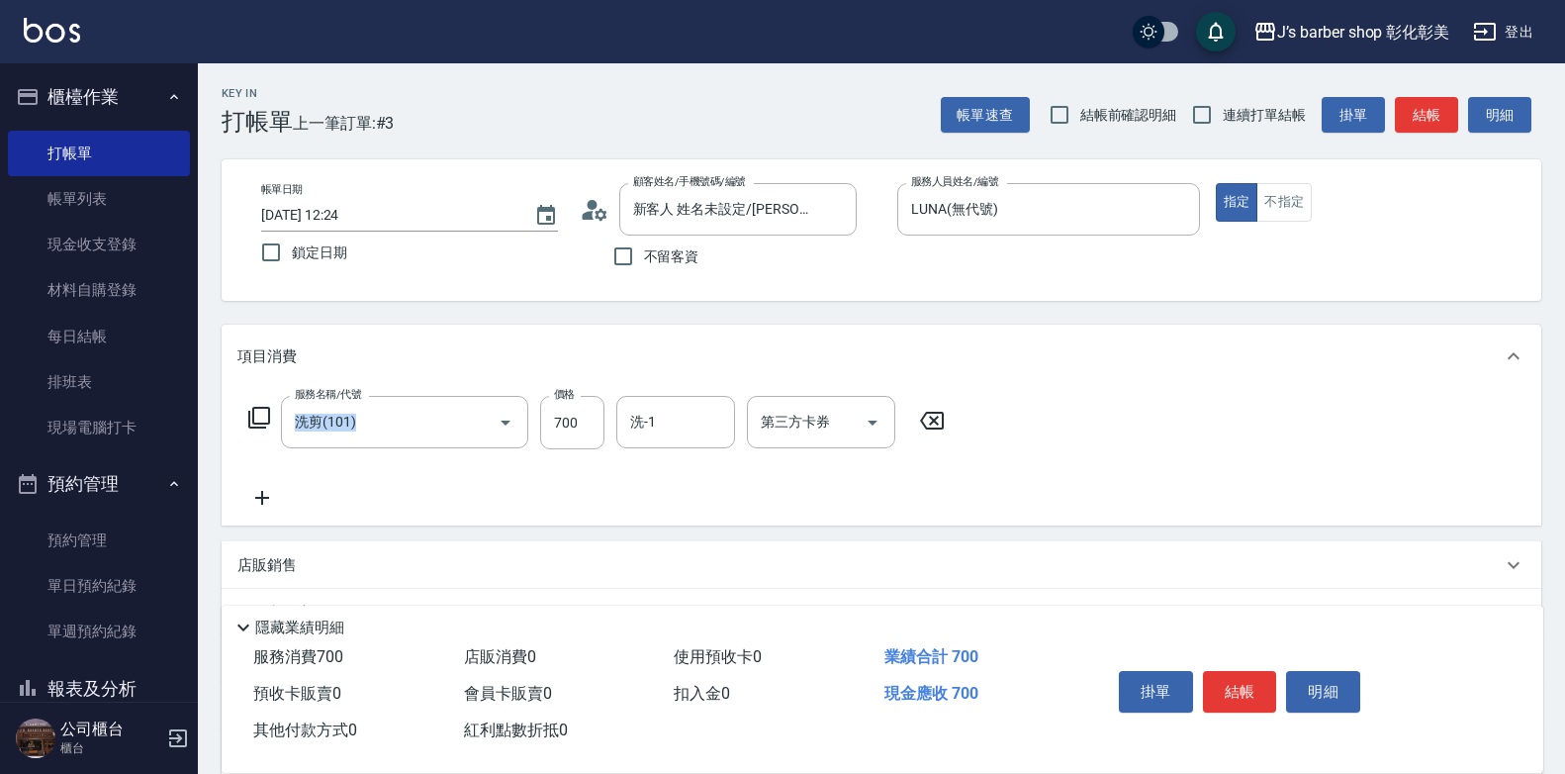
drag, startPoint x: 449, startPoint y: 509, endPoint x: 581, endPoint y: 412, distance: 163.4
click at [576, 415] on input "700" at bounding box center [572, 422] width 64 height 53
type input "800"
click at [646, 439] on input "洗-1" at bounding box center [675, 422] width 101 height 35
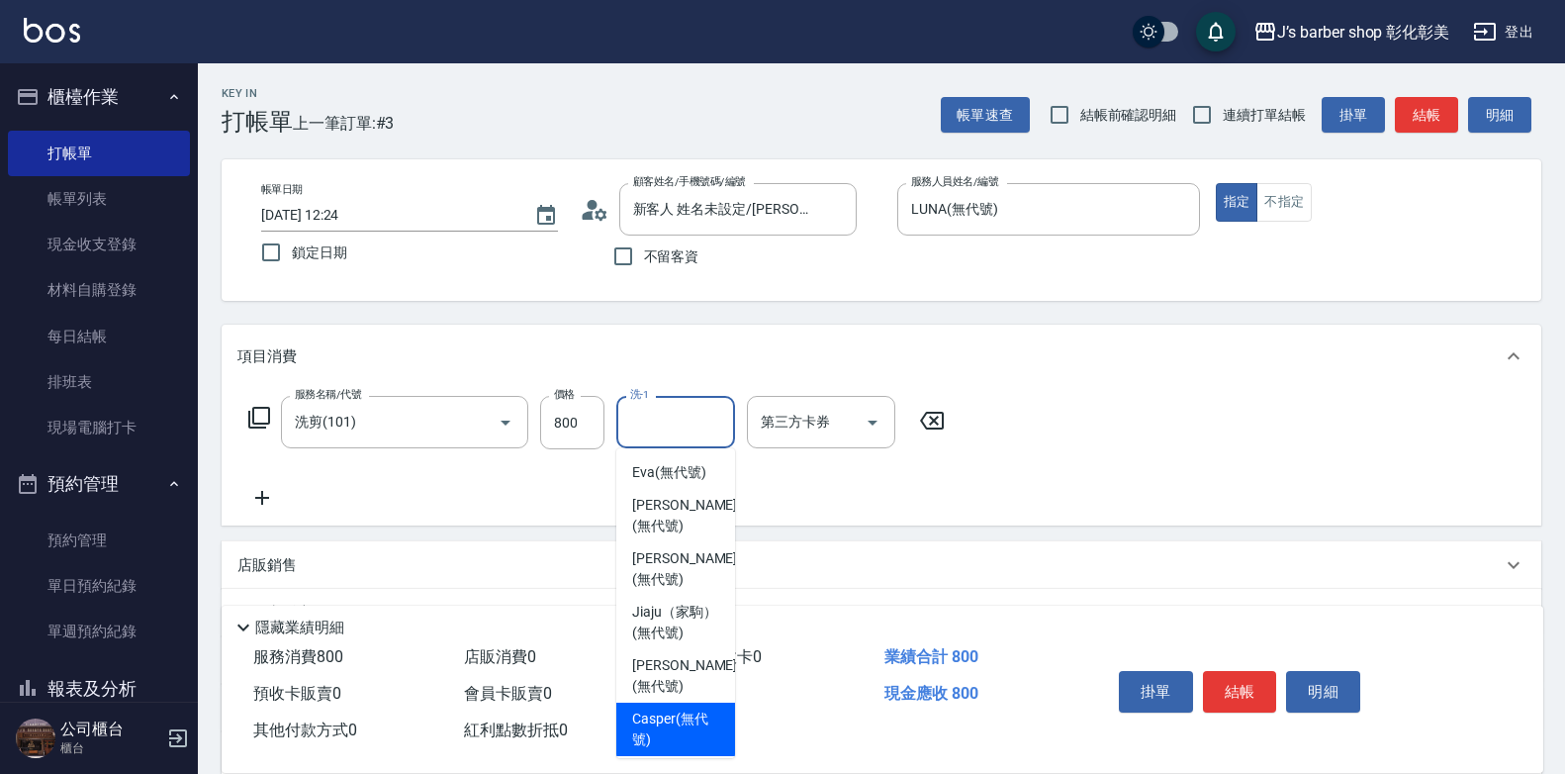
drag, startPoint x: 701, startPoint y: 570, endPoint x: 700, endPoint y: 707, distance: 137.5
click at [700, 707] on ul "[PERSON_NAME] (無代號) [PERSON_NAME] (無代號) [PERSON_NAME] (無代號) Jiaju（家駒） (無代號) [PE…" at bounding box center [675, 603] width 119 height 310
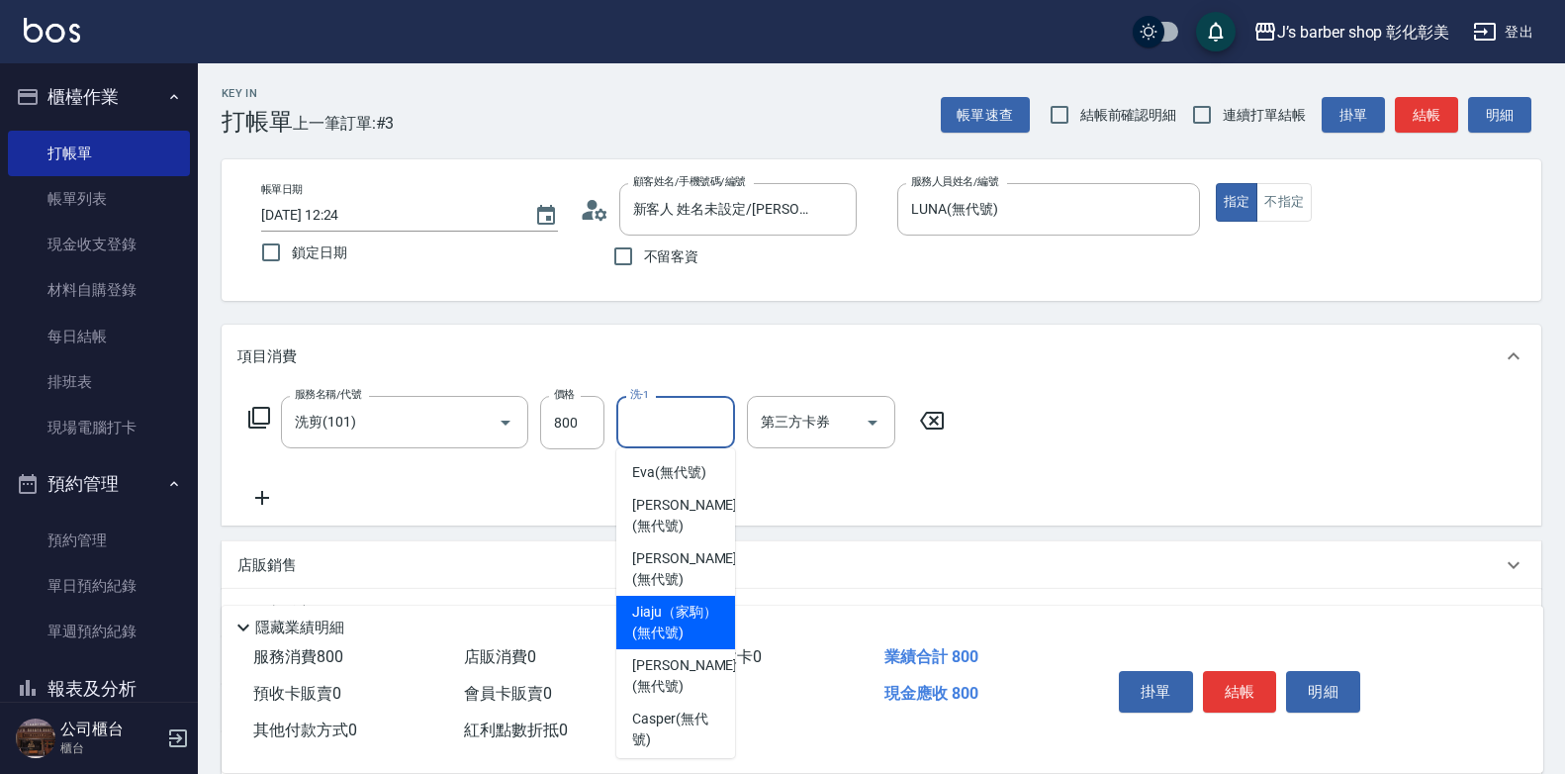
scroll to position [166, 0]
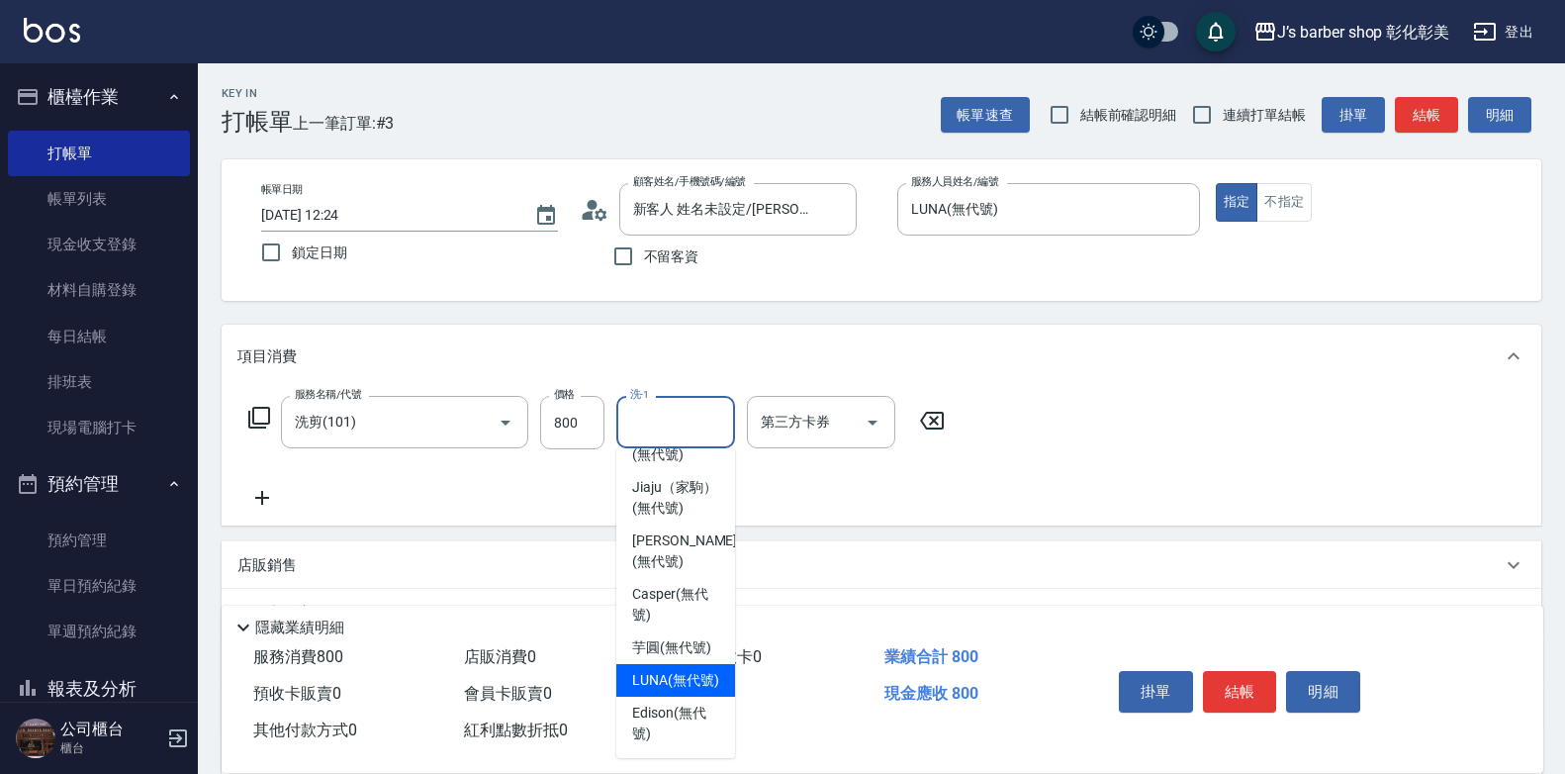
click at [676, 673] on span "LUNA (無代號)" at bounding box center [675, 680] width 87 height 21
type input "LUNA(無代號)"
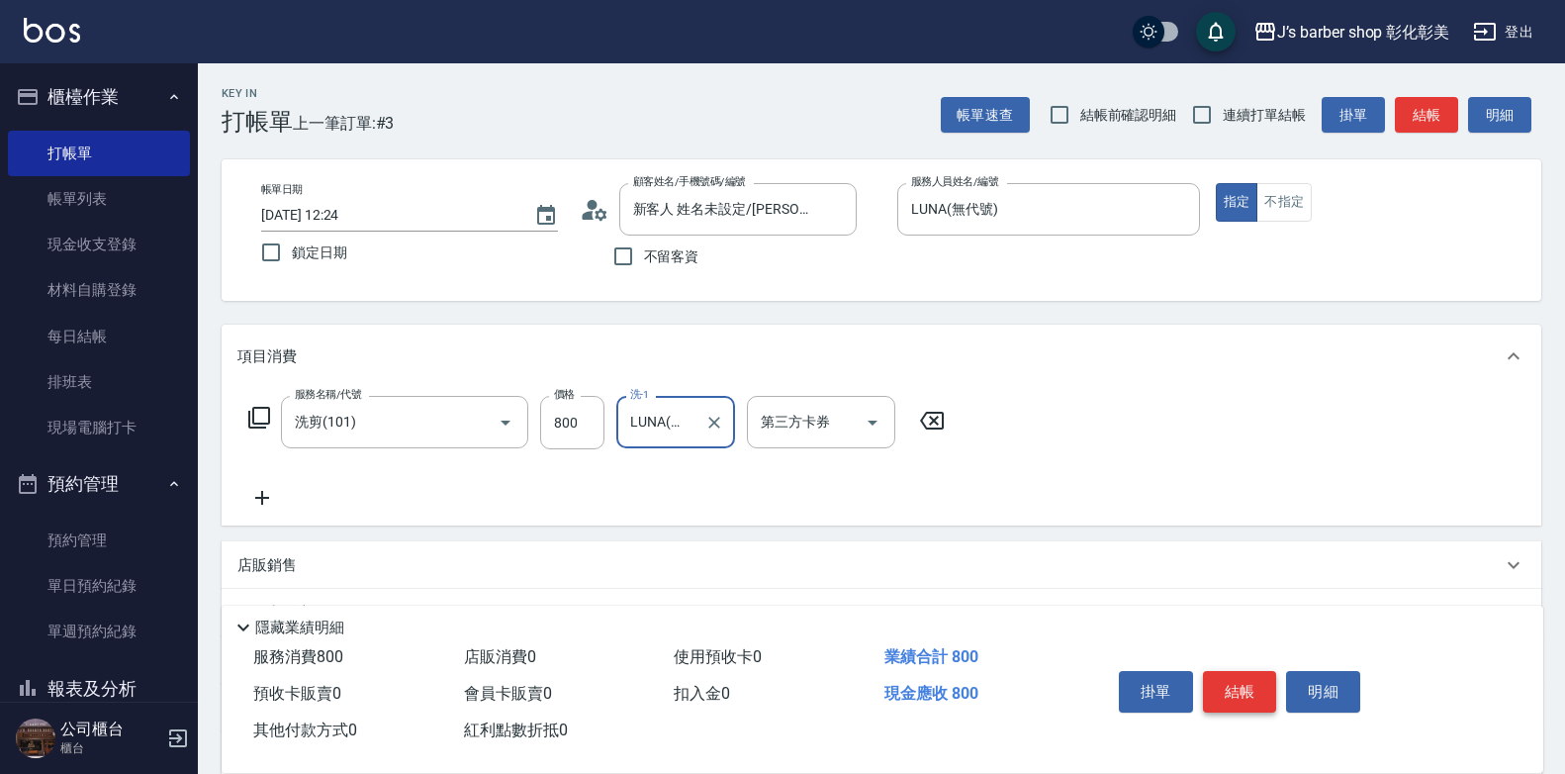
click at [1272, 688] on button "結帳" at bounding box center [1240, 692] width 74 height 42
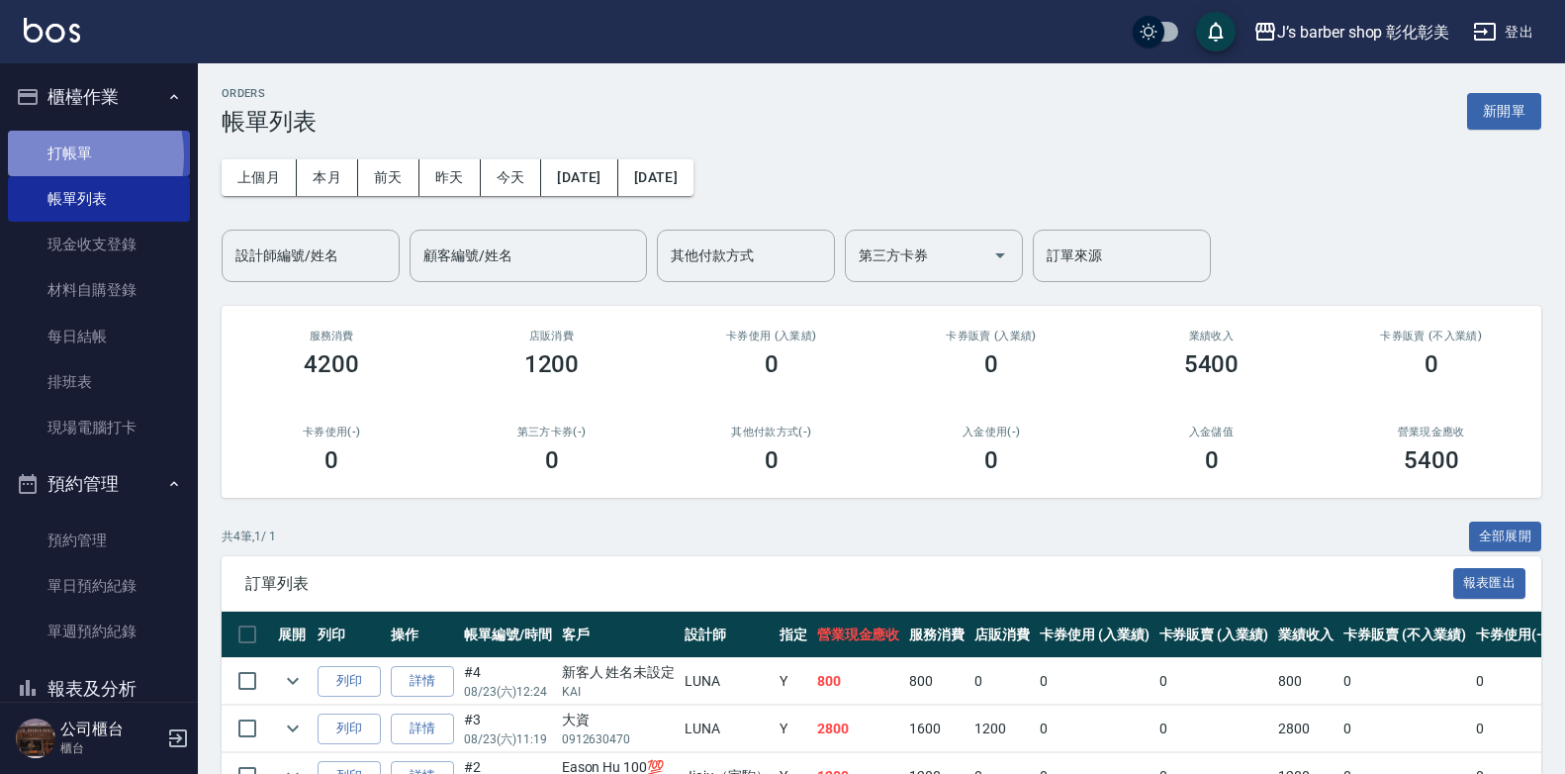
click at [47, 155] on link "打帳單" at bounding box center [99, 154] width 182 height 46
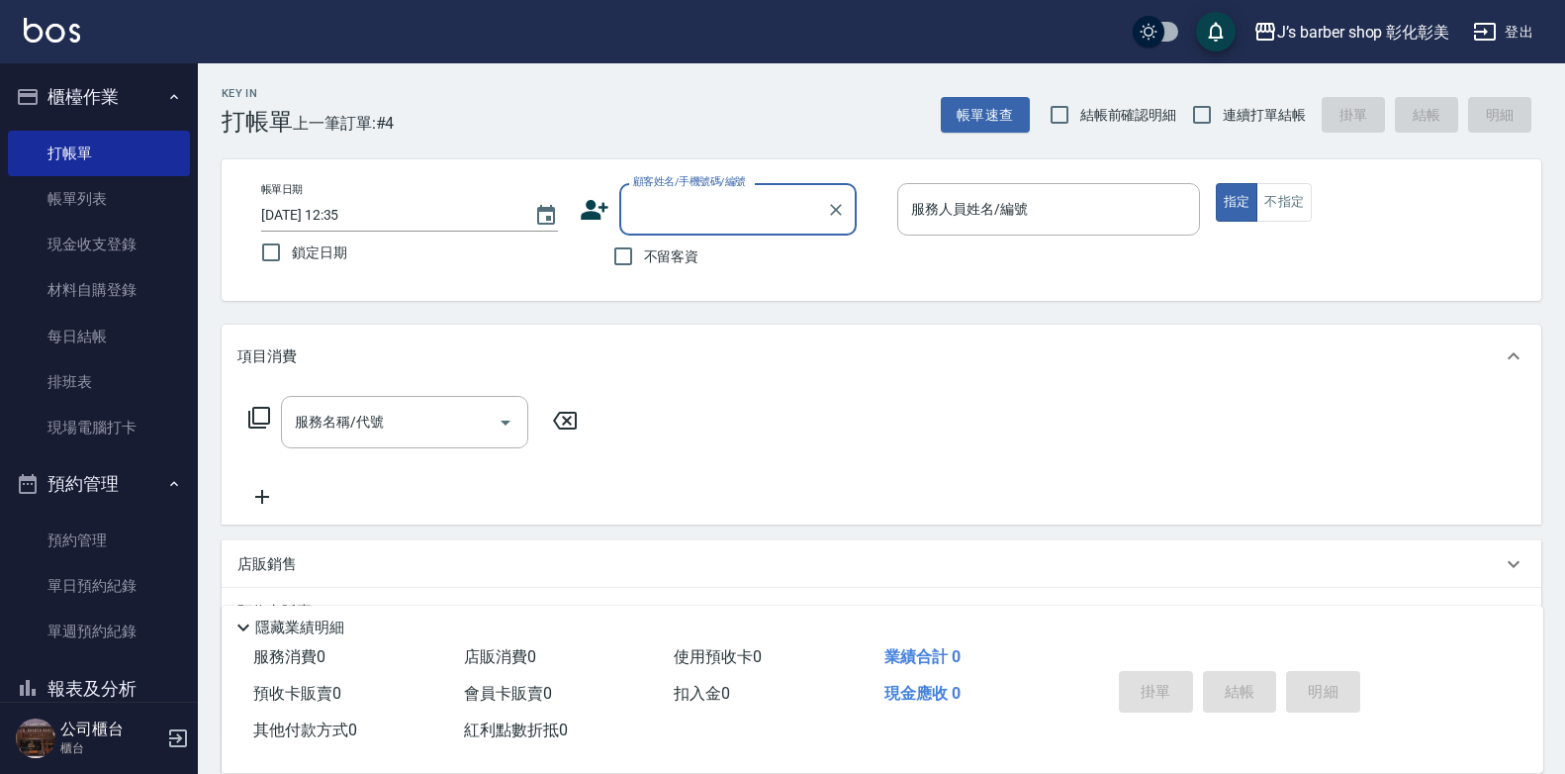
click at [343, 210] on input "[DATE] 12:35" at bounding box center [387, 215] width 253 height 33
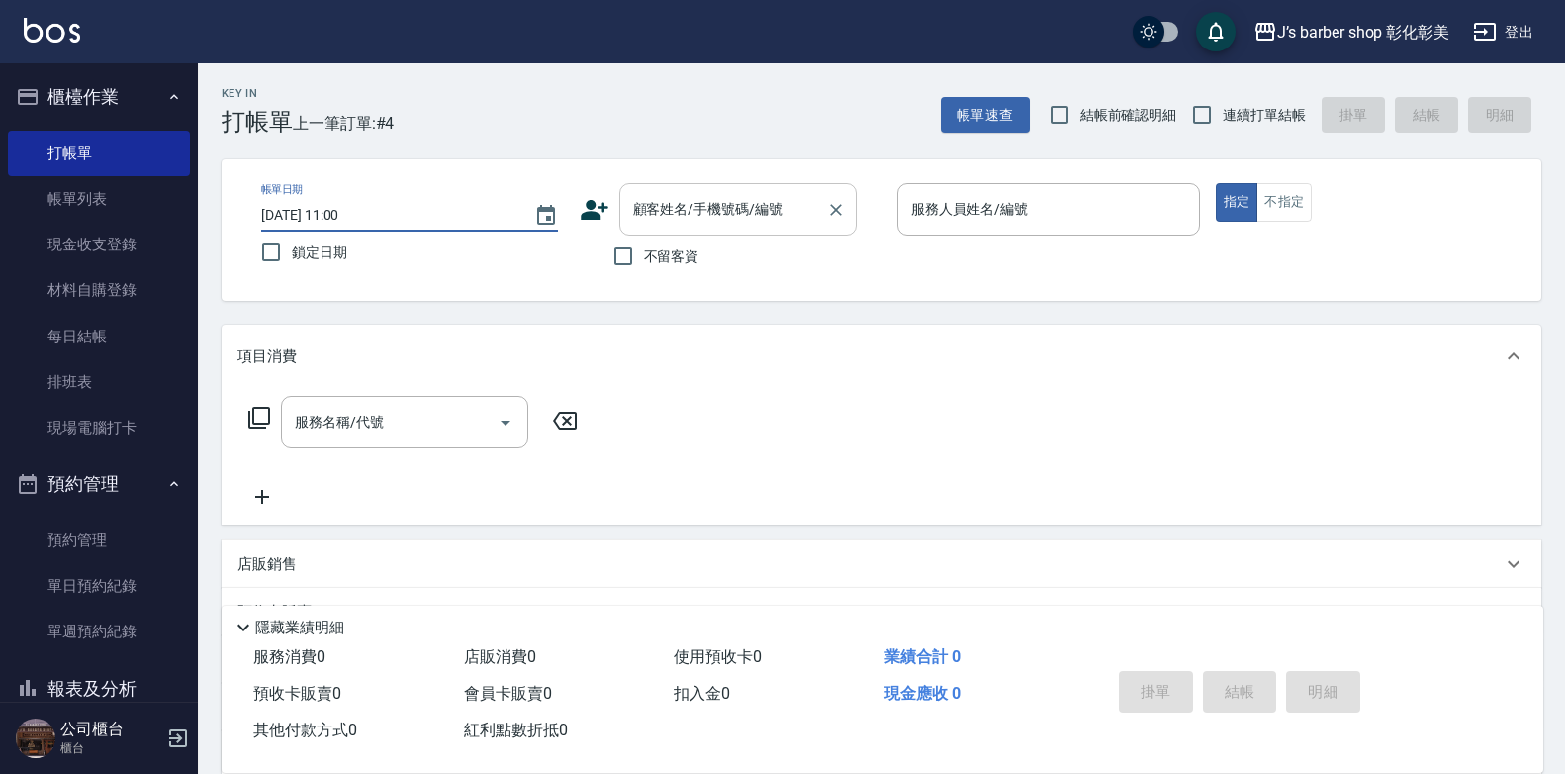
type input "[DATE] 11:00"
click at [659, 211] on div "顧客姓名/手機號碼/編號 顧客姓名/手機號碼/編號" at bounding box center [737, 209] width 237 height 52
click at [616, 255] on input "不留客資" at bounding box center [623, 256] width 42 height 42
checkbox input "true"
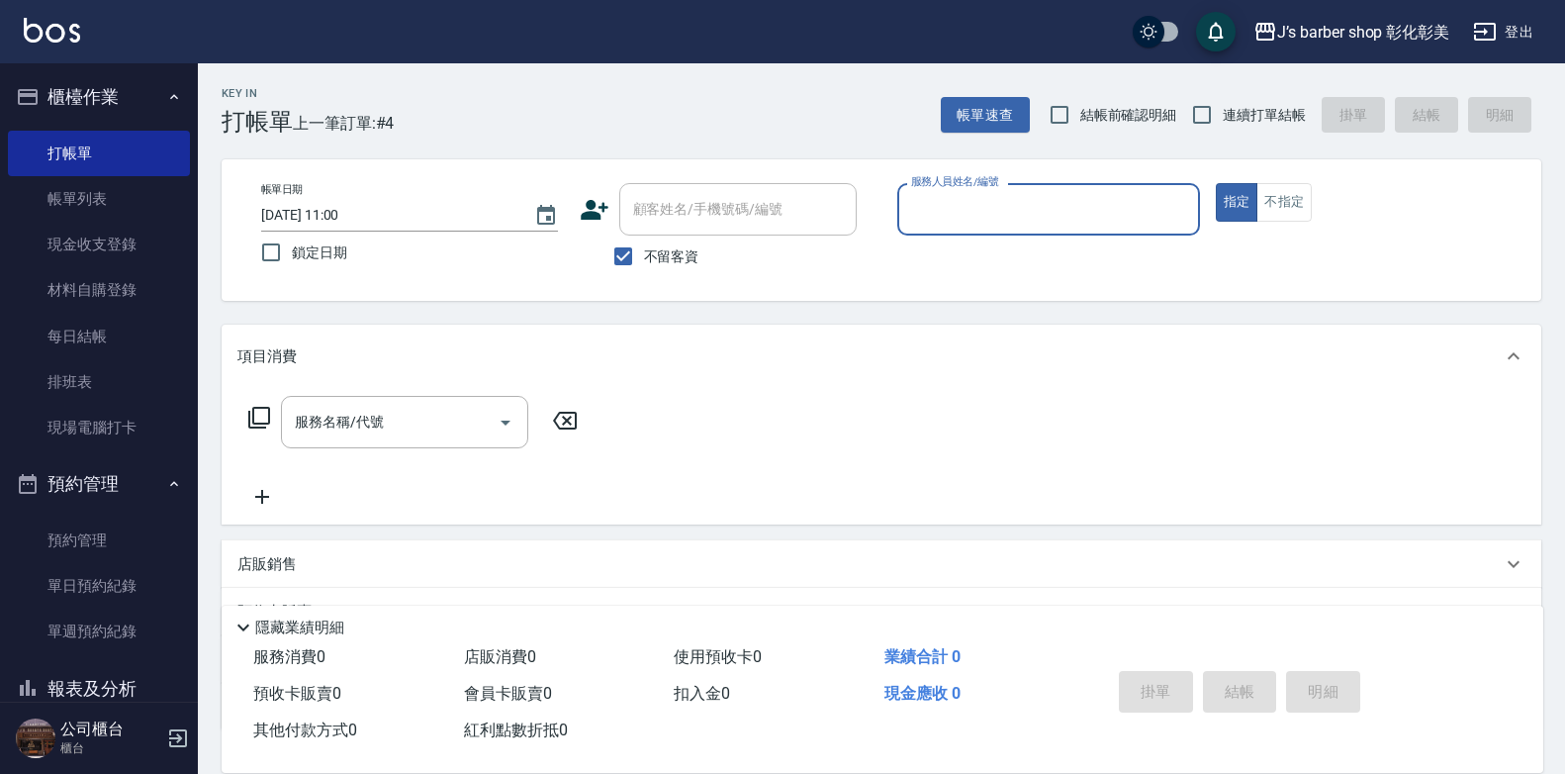
click at [906, 200] on input "服務人員姓名/編號" at bounding box center [1048, 209] width 285 height 35
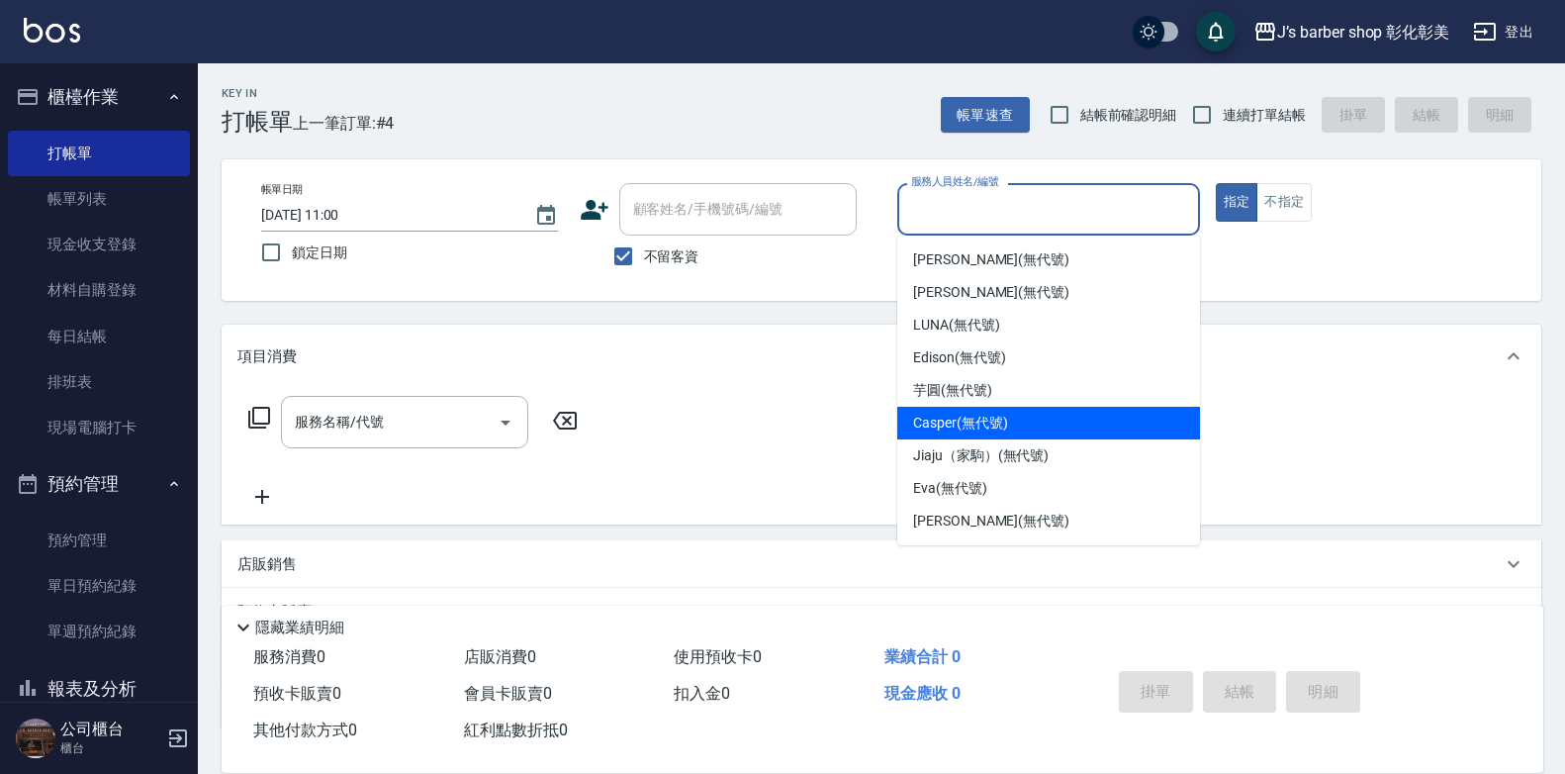
click at [923, 418] on span "Casper (無代號)" at bounding box center [960, 423] width 94 height 21
type input "Casper(無代號)"
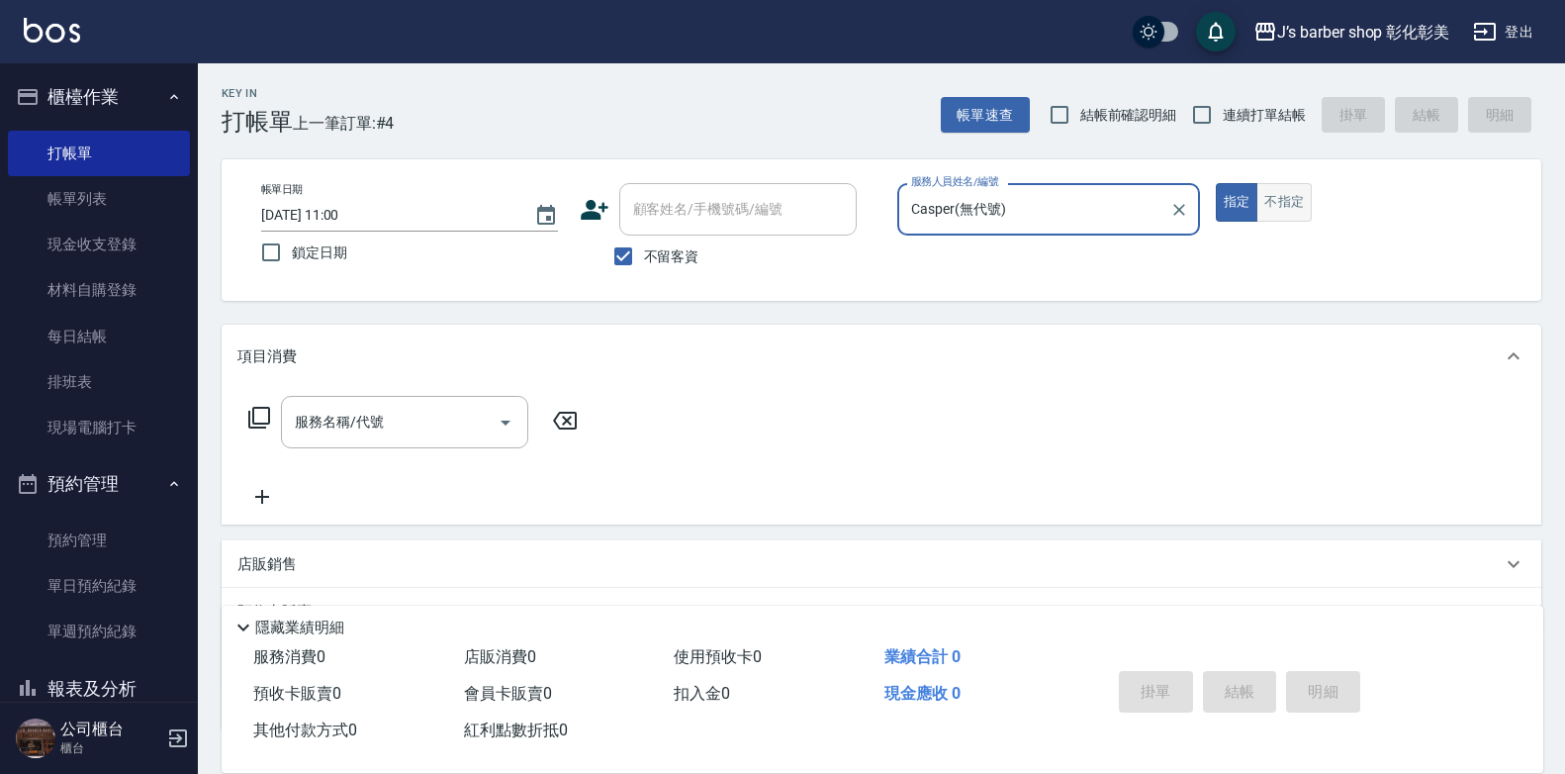
click at [1286, 195] on button "不指定" at bounding box center [1283, 202] width 55 height 39
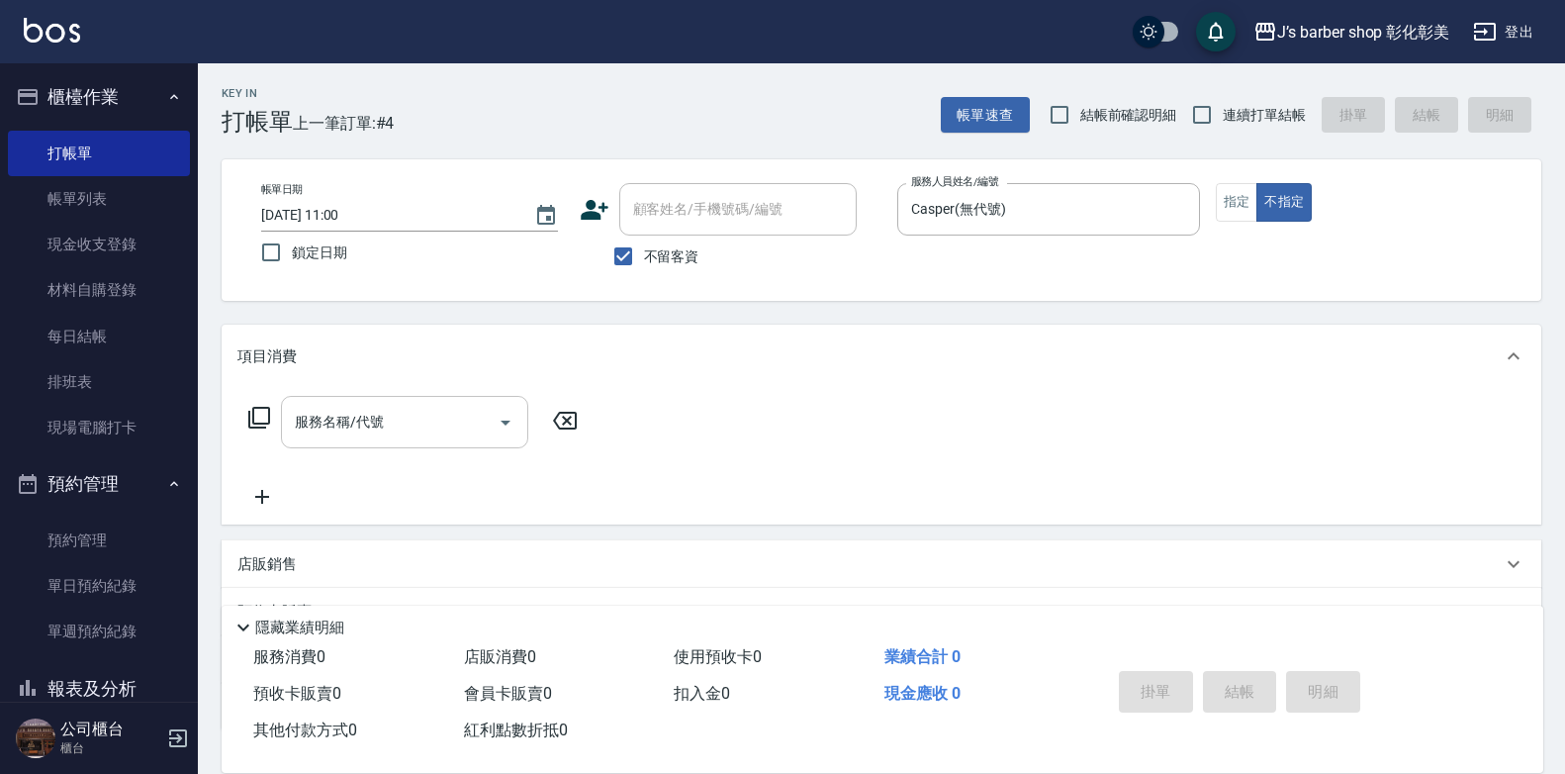
click at [425, 428] on input "服務名稱/代號" at bounding box center [390, 422] width 200 height 35
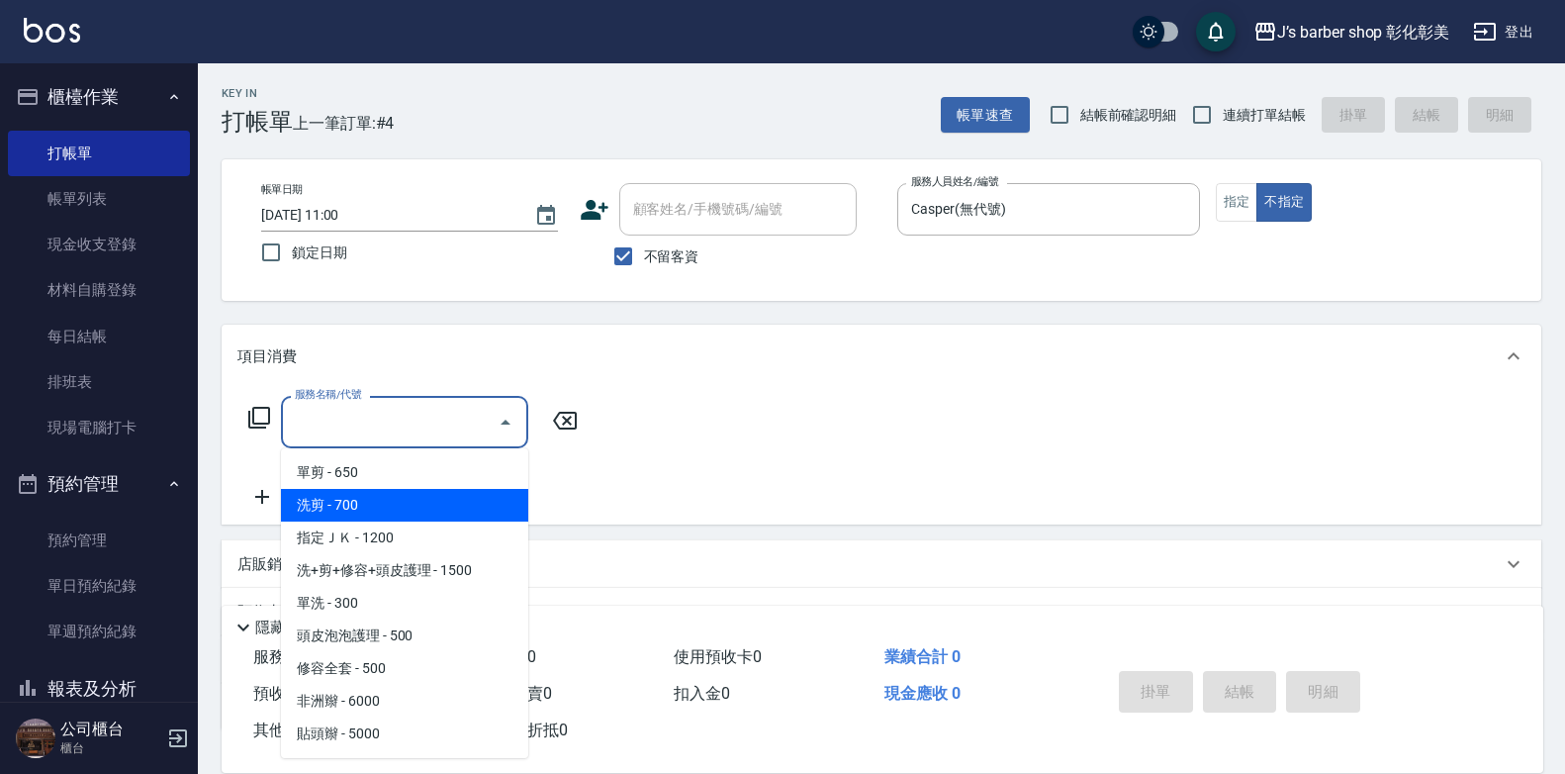
click at [409, 506] on span "洗剪 - 700" at bounding box center [404, 505] width 247 height 33
type input "洗剪(101)"
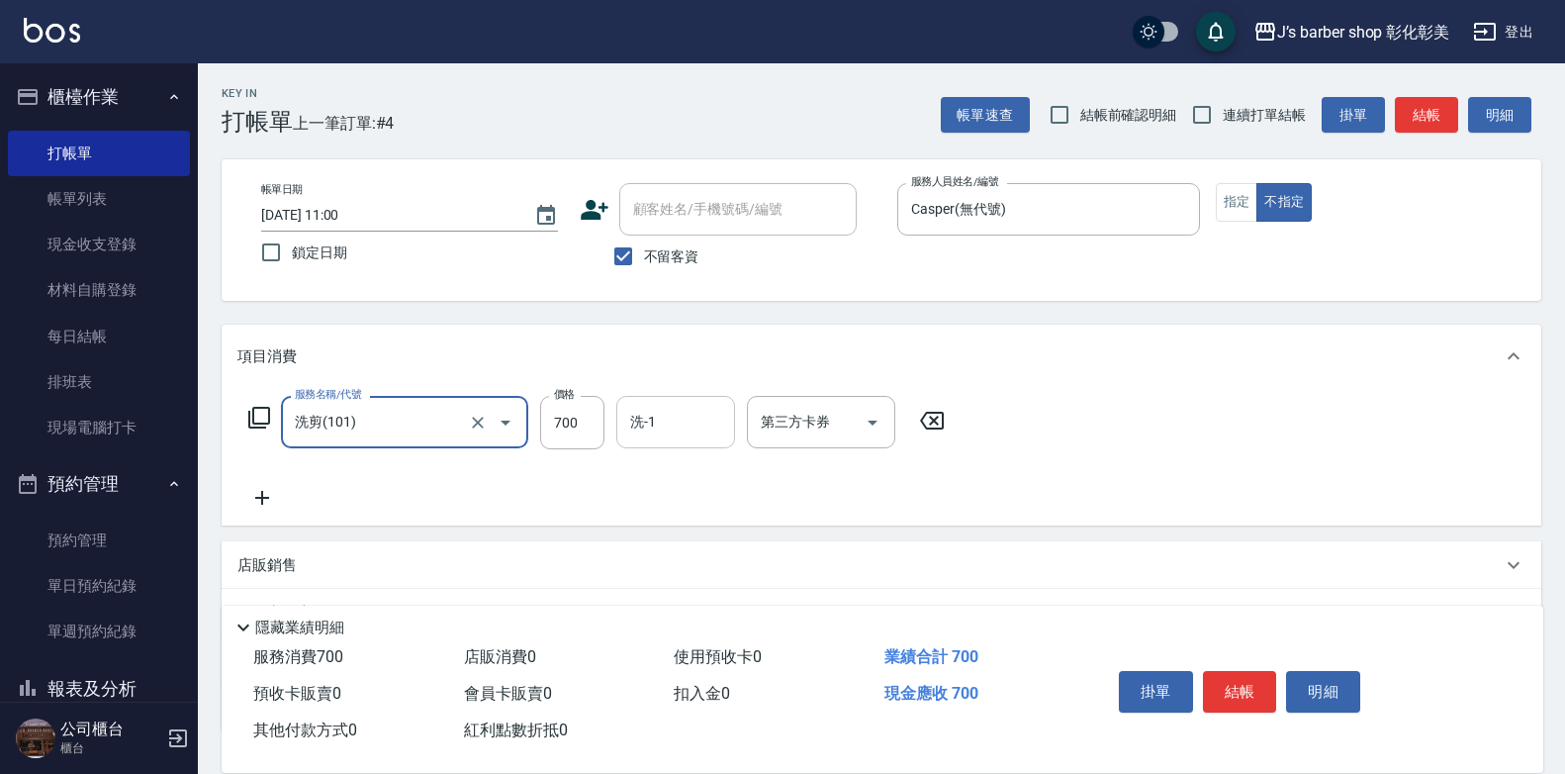
click at [656, 419] on input "洗-1" at bounding box center [675, 422] width 101 height 35
click at [1228, 692] on button "結帳" at bounding box center [1240, 692] width 74 height 42
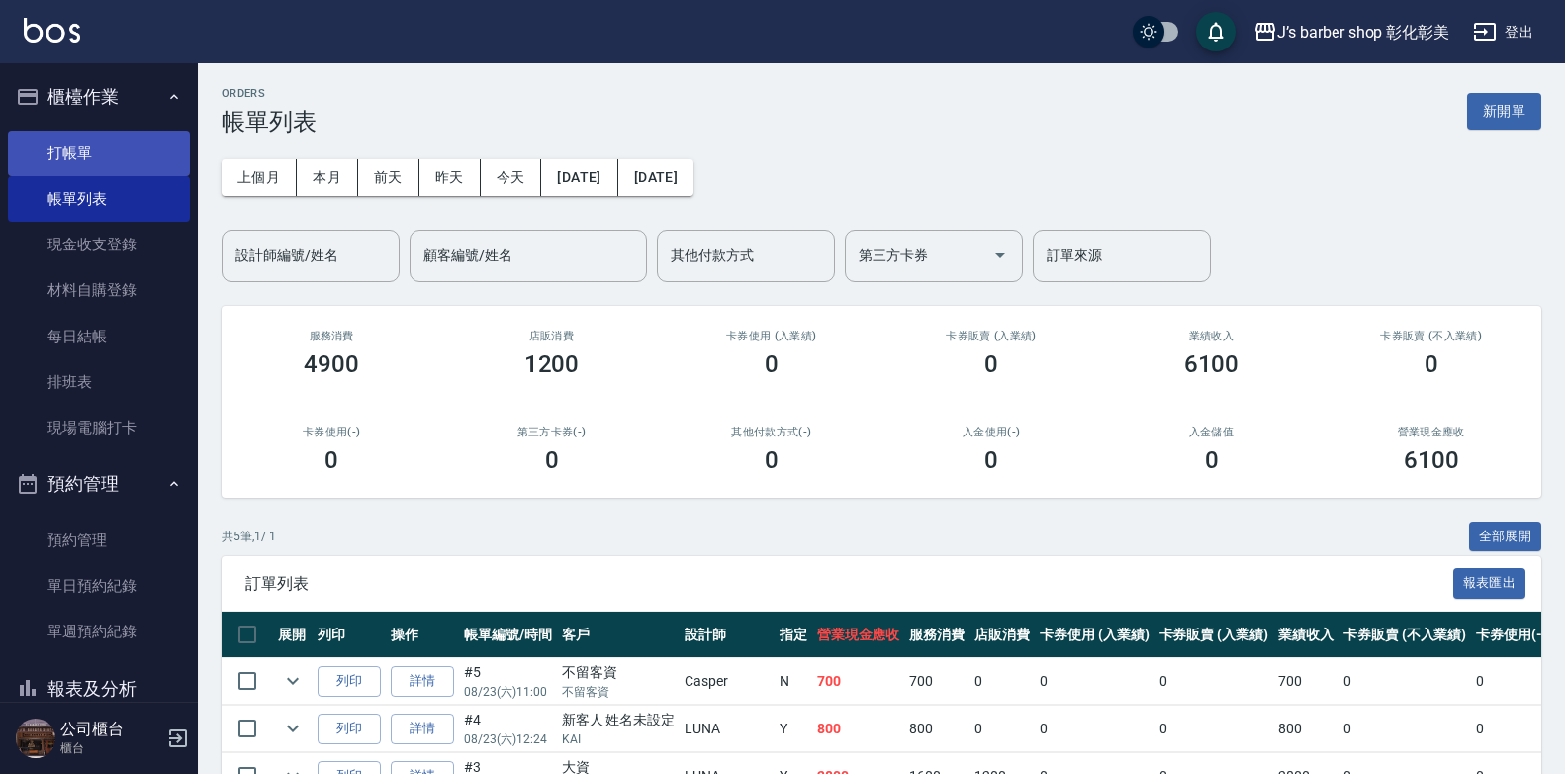
click at [48, 150] on link "打帳單" at bounding box center [99, 154] width 182 height 46
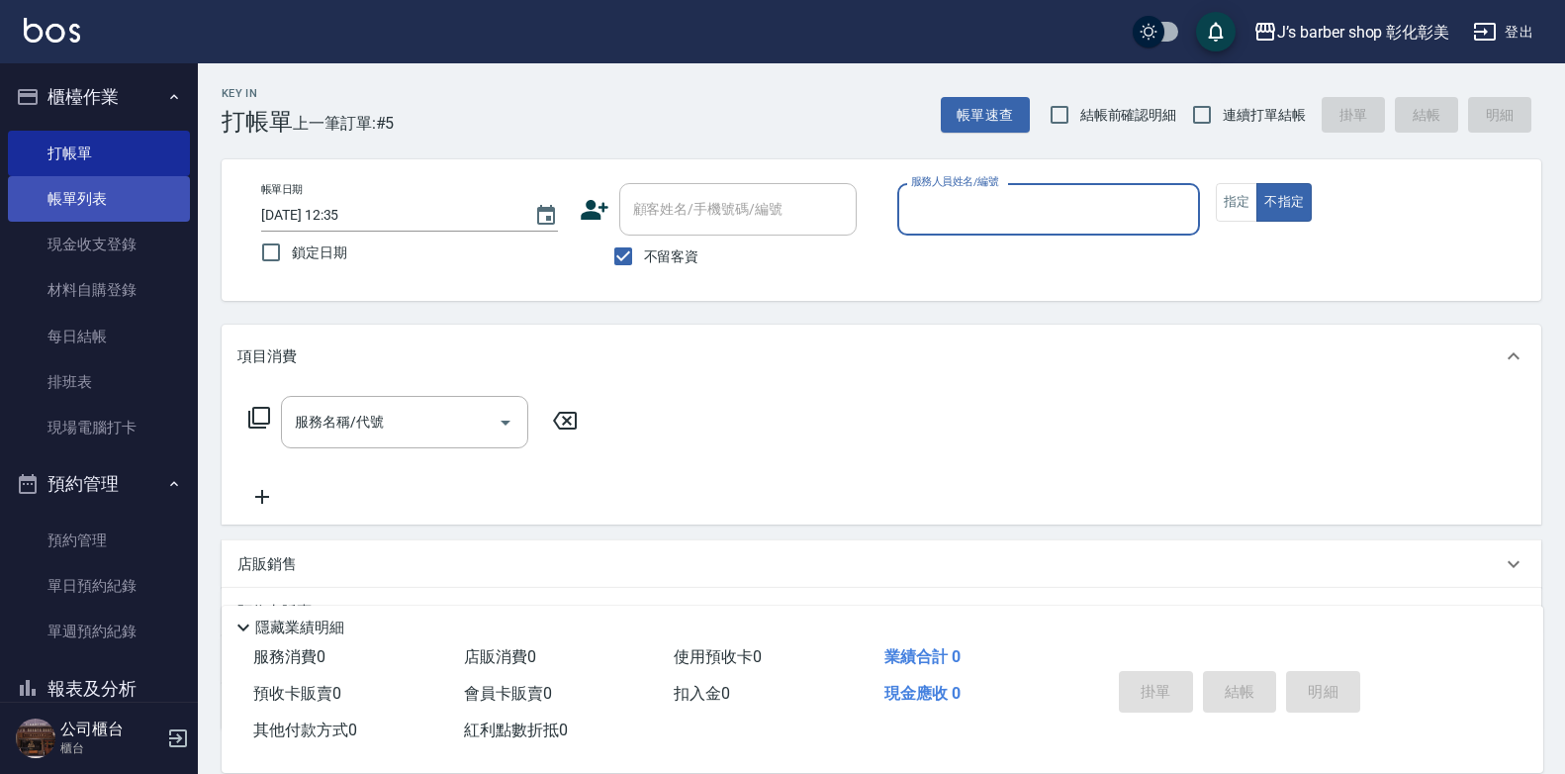
click at [136, 191] on link "帳單列表" at bounding box center [99, 199] width 182 height 46
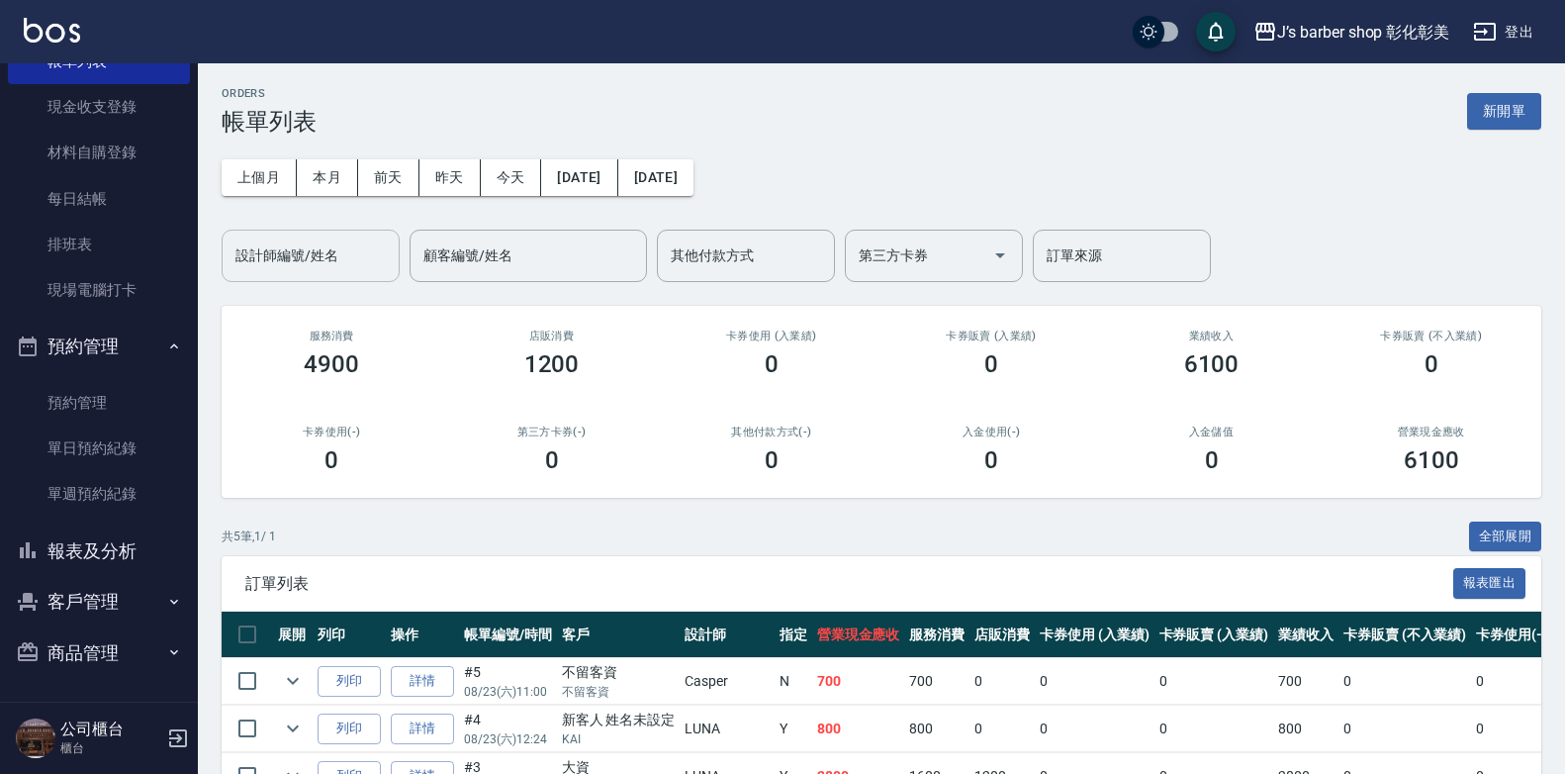
click at [264, 260] on input "設計師編號/姓名" at bounding box center [311, 255] width 160 height 35
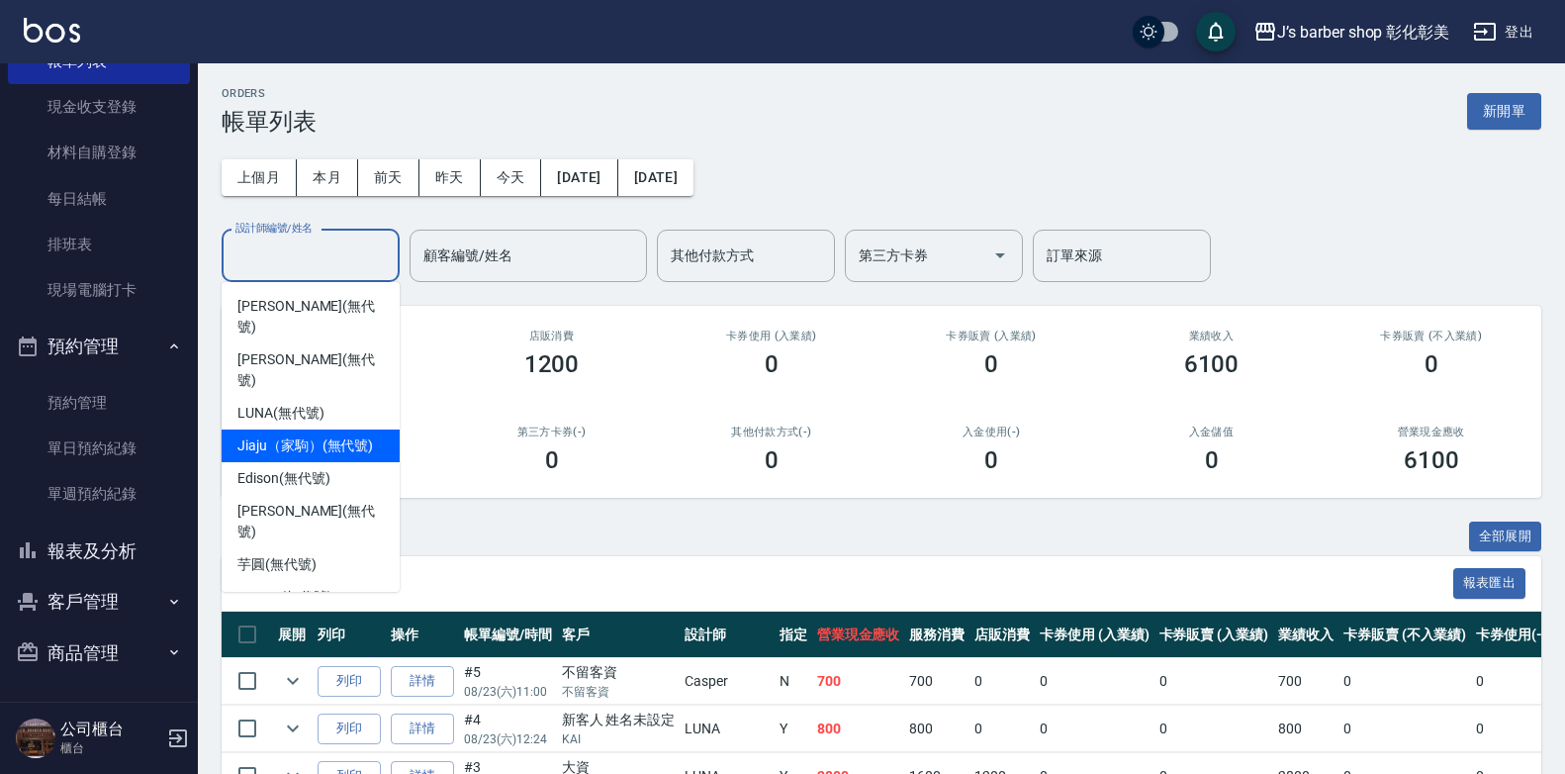
click at [290, 435] on span "Jiaju（家駒） (無代號)" at bounding box center [305, 445] width 136 height 21
type input "Jiaju（家駒）(無代號)"
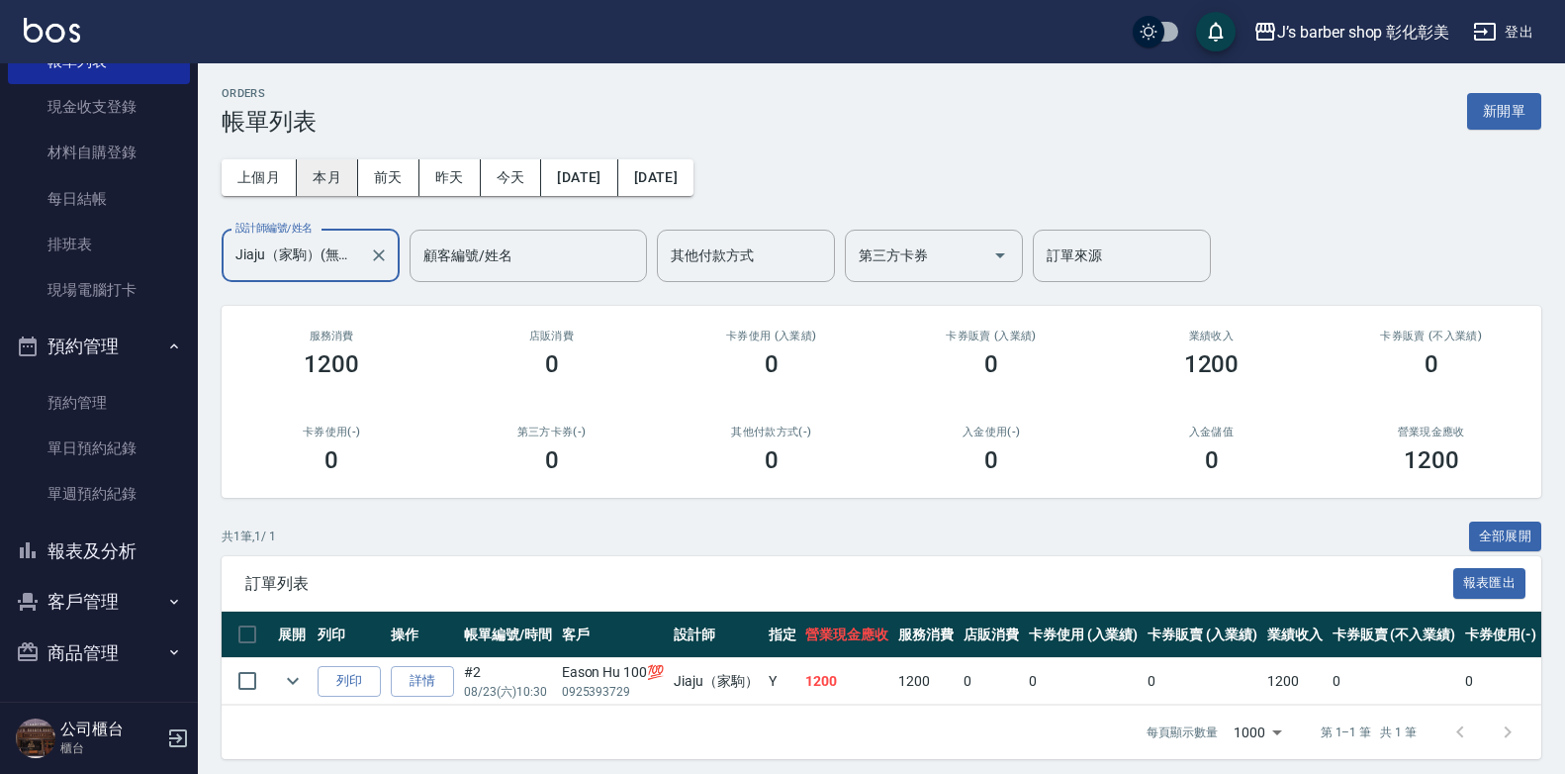
click at [318, 178] on button "本月" at bounding box center [327, 177] width 61 height 37
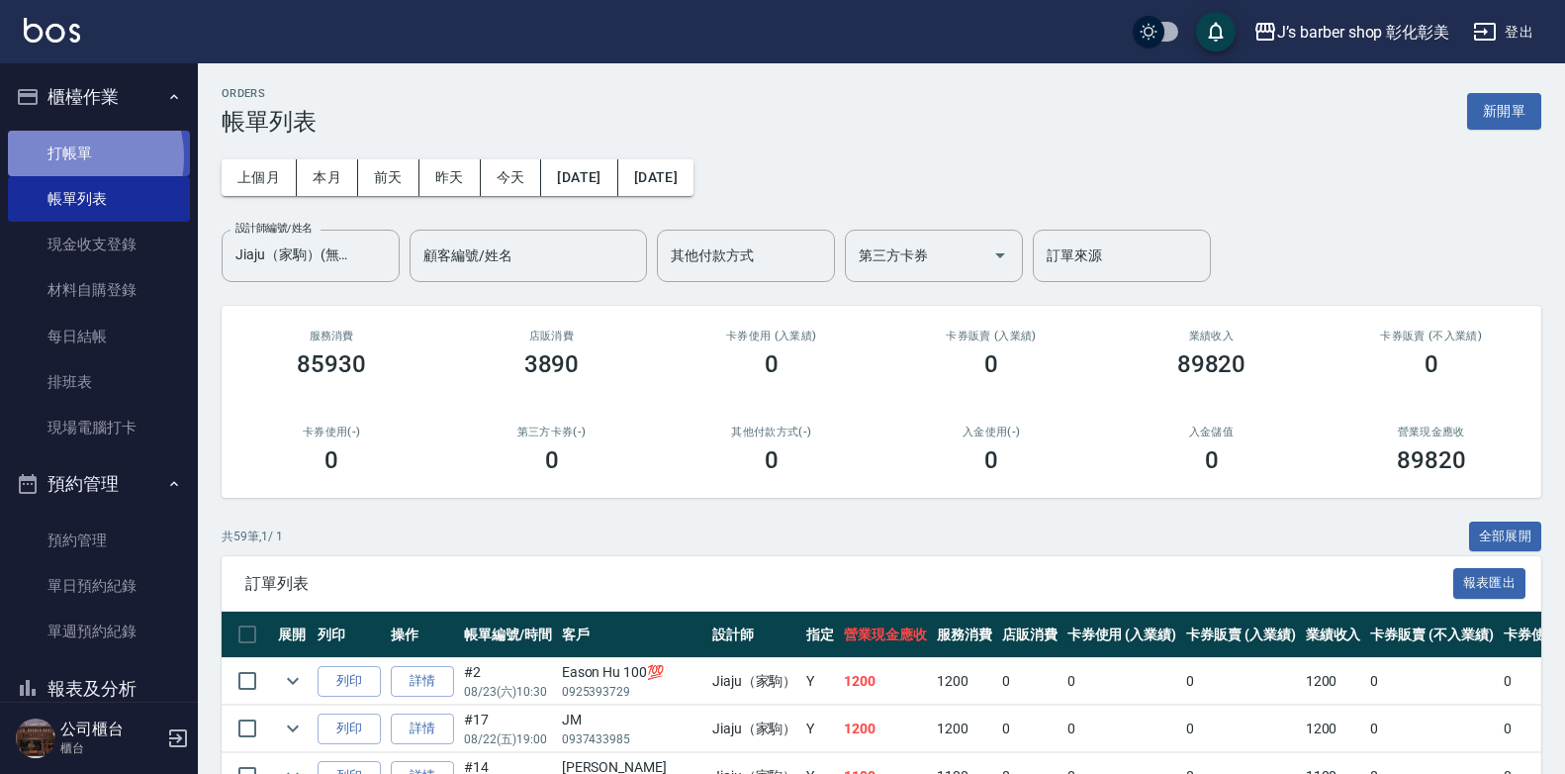
click at [70, 156] on link "打帳單" at bounding box center [99, 154] width 182 height 46
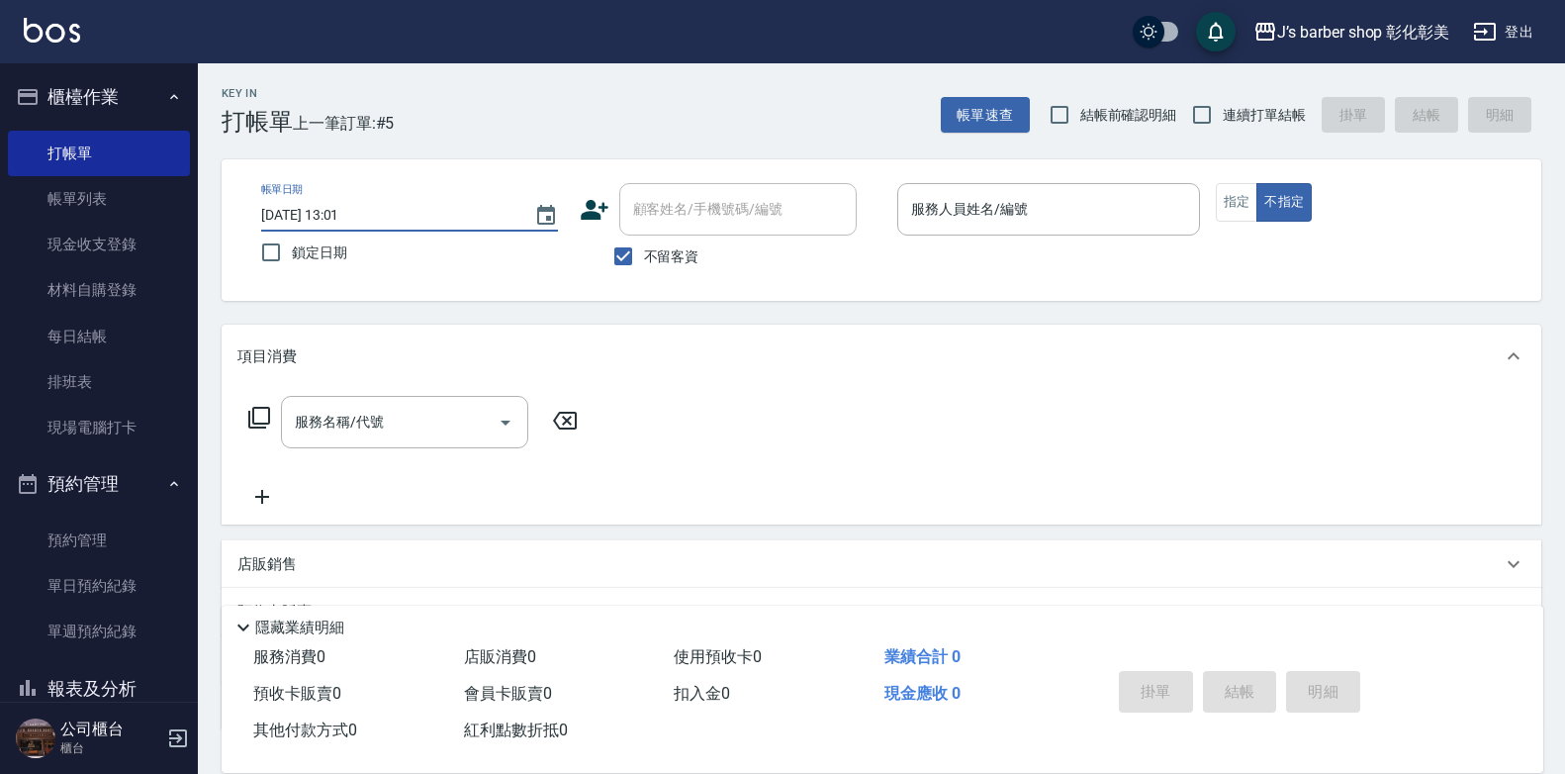
click at [342, 208] on input "[DATE] 13:01" at bounding box center [387, 215] width 253 height 33
type input "[DATE] 01:01"
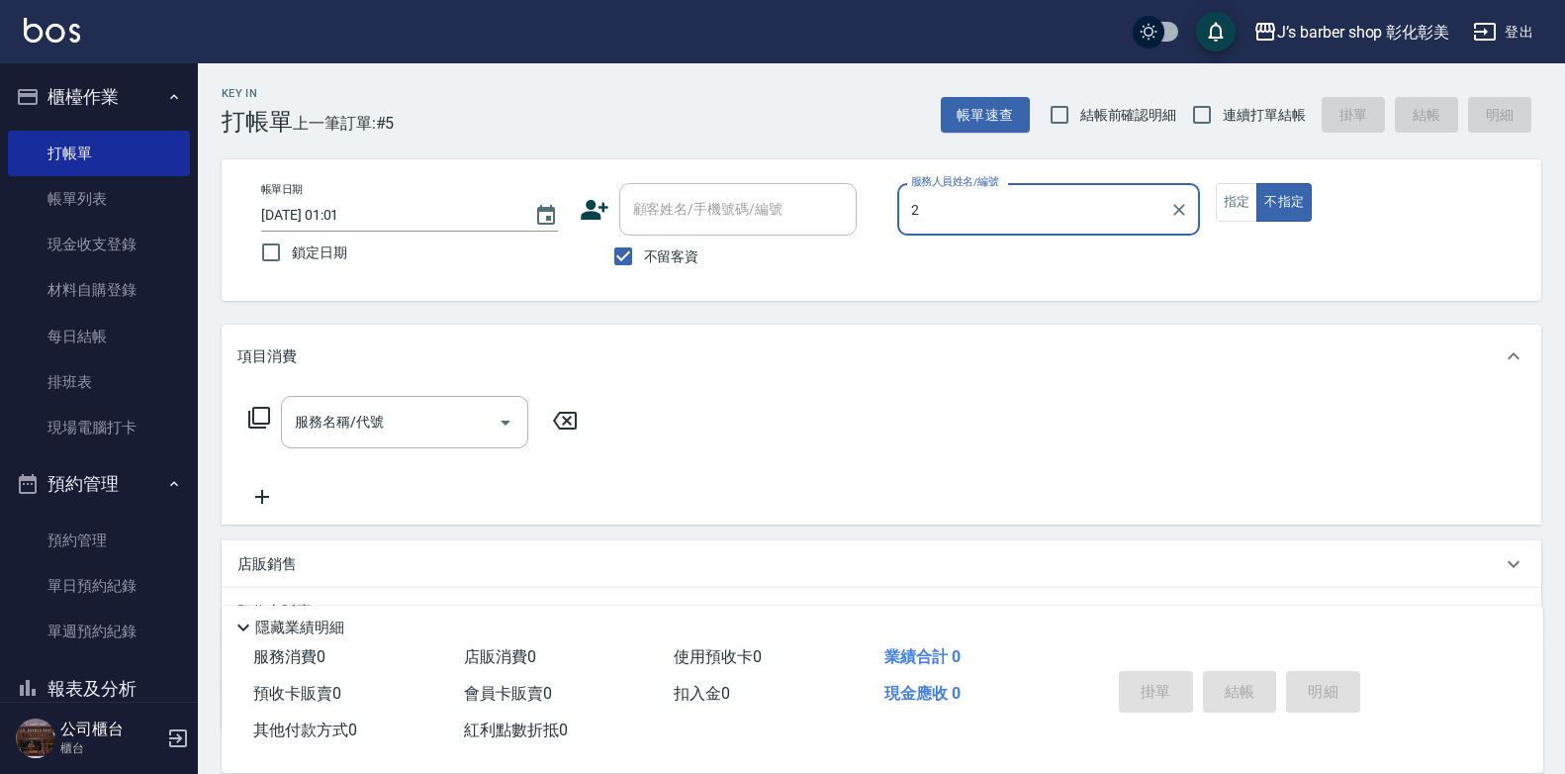
type input "2"
click at [349, 214] on input "[DATE] 01:01" at bounding box center [387, 215] width 253 height 33
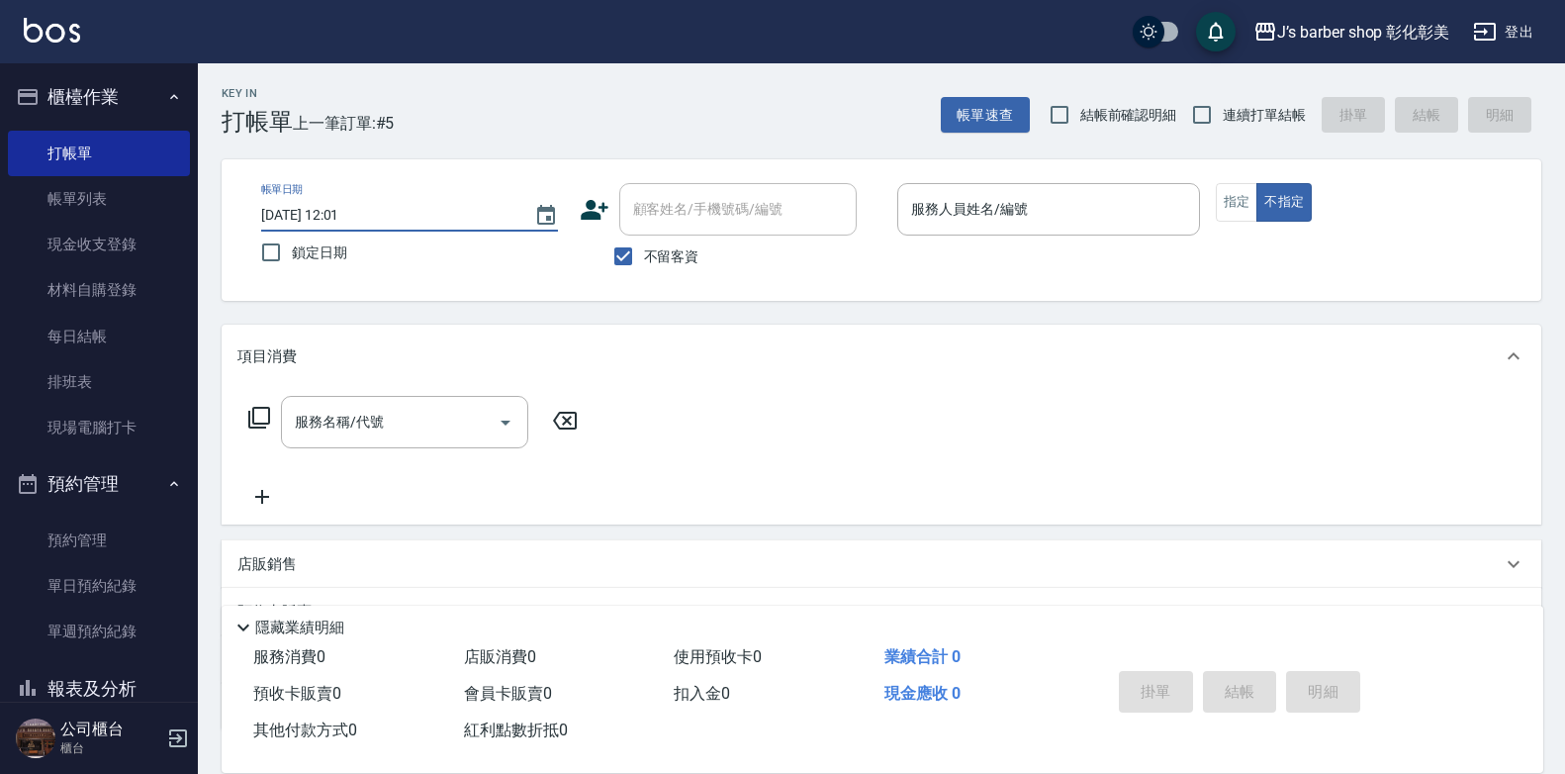
click at [359, 209] on input "[DATE] 12:01" at bounding box center [387, 215] width 253 height 33
type input "[DATE] 12:00"
click at [627, 253] on input "不留客資" at bounding box center [623, 256] width 42 height 42
checkbox input "false"
click at [686, 201] on div "顧客姓名/手機號碼/編號 顧客姓名/手機號碼/編號" at bounding box center [737, 209] width 237 height 52
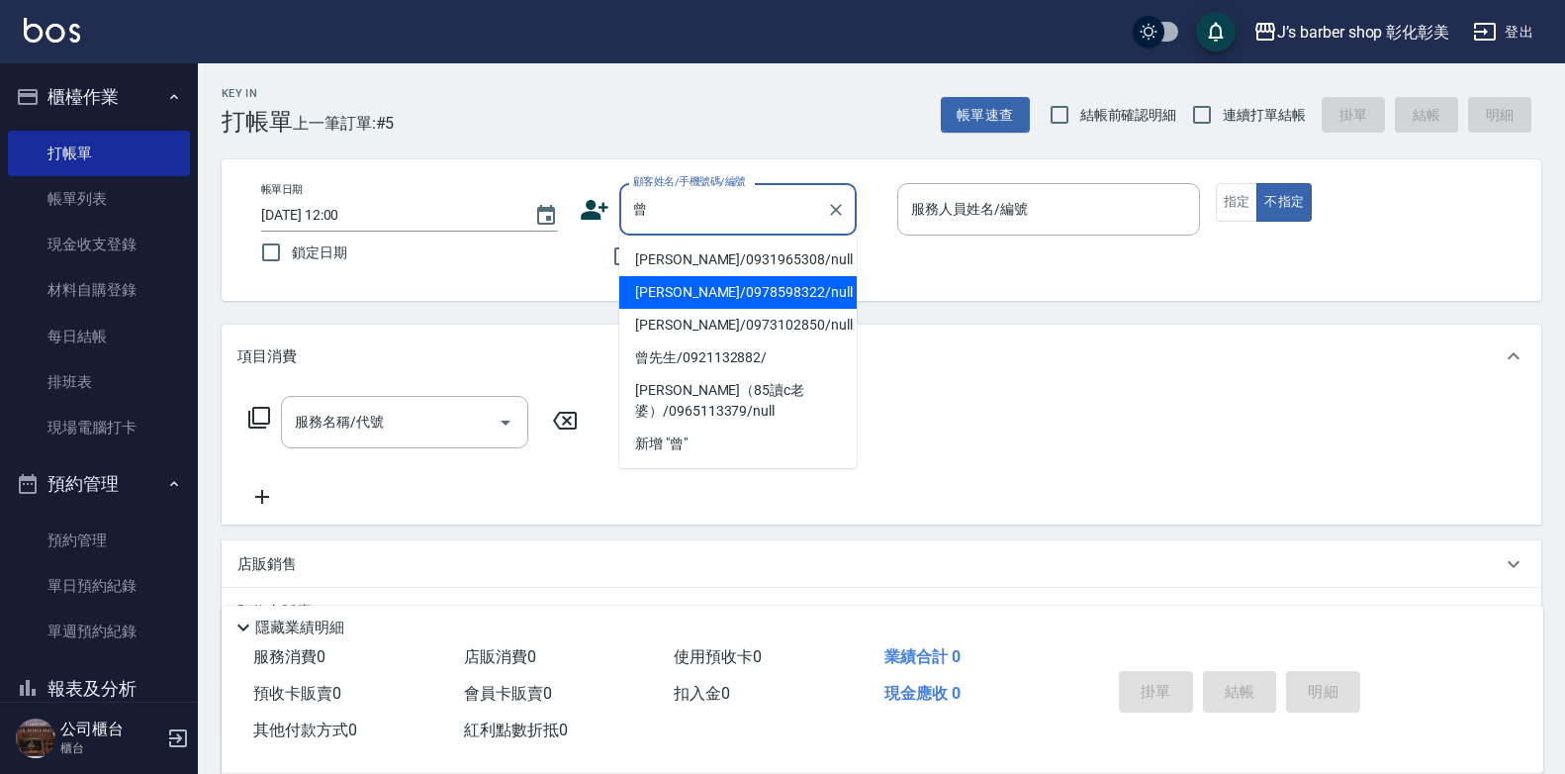
click at [694, 288] on li "[PERSON_NAME]/0978598322/null" at bounding box center [737, 292] width 237 height 33
type input "[PERSON_NAME]/0978598322/null"
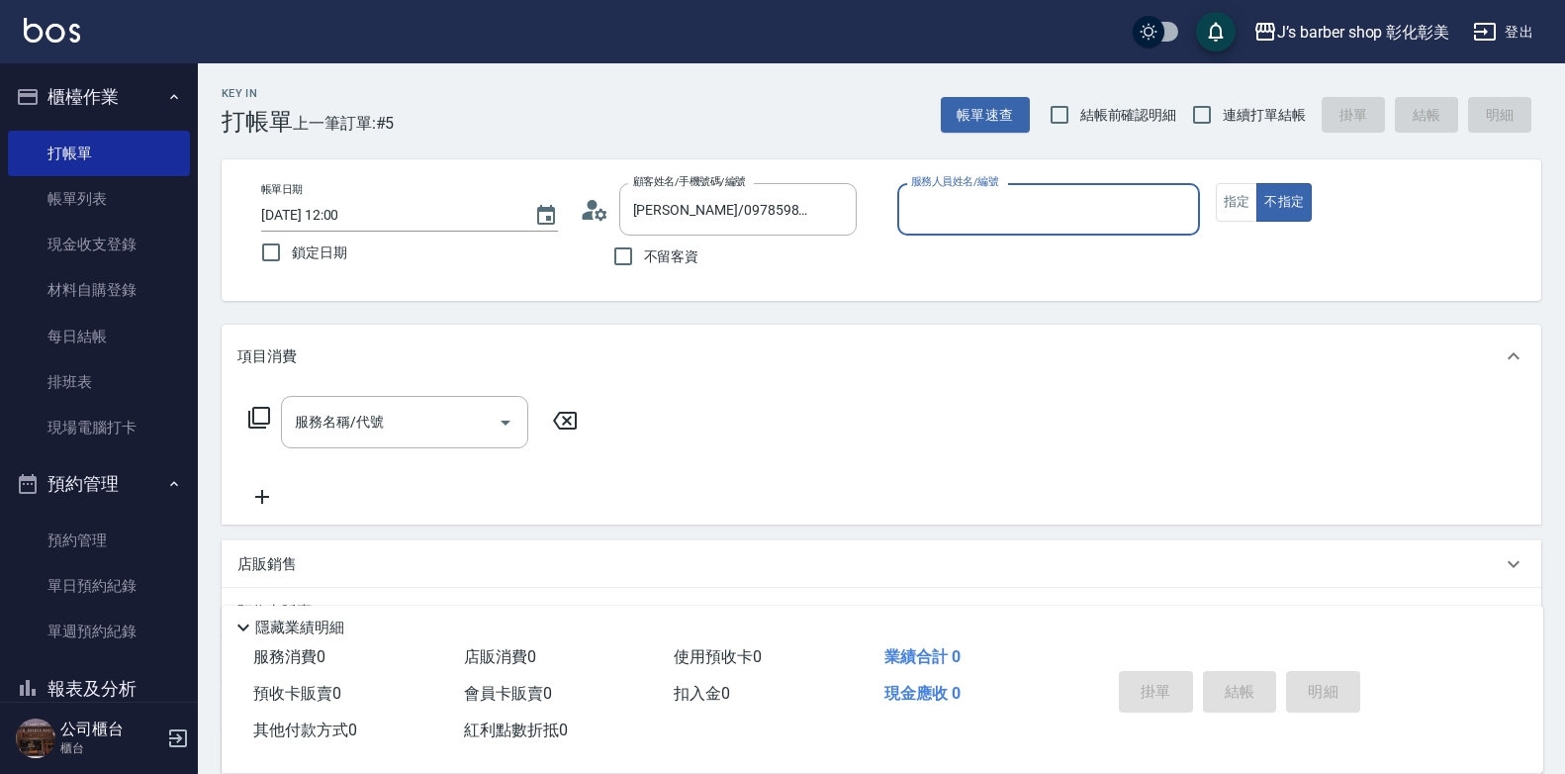
click at [950, 215] on input "服務人員姓名/編號" at bounding box center [1048, 209] width 285 height 35
click at [966, 212] on input "服務人員姓名/編號" at bounding box center [1048, 209] width 285 height 35
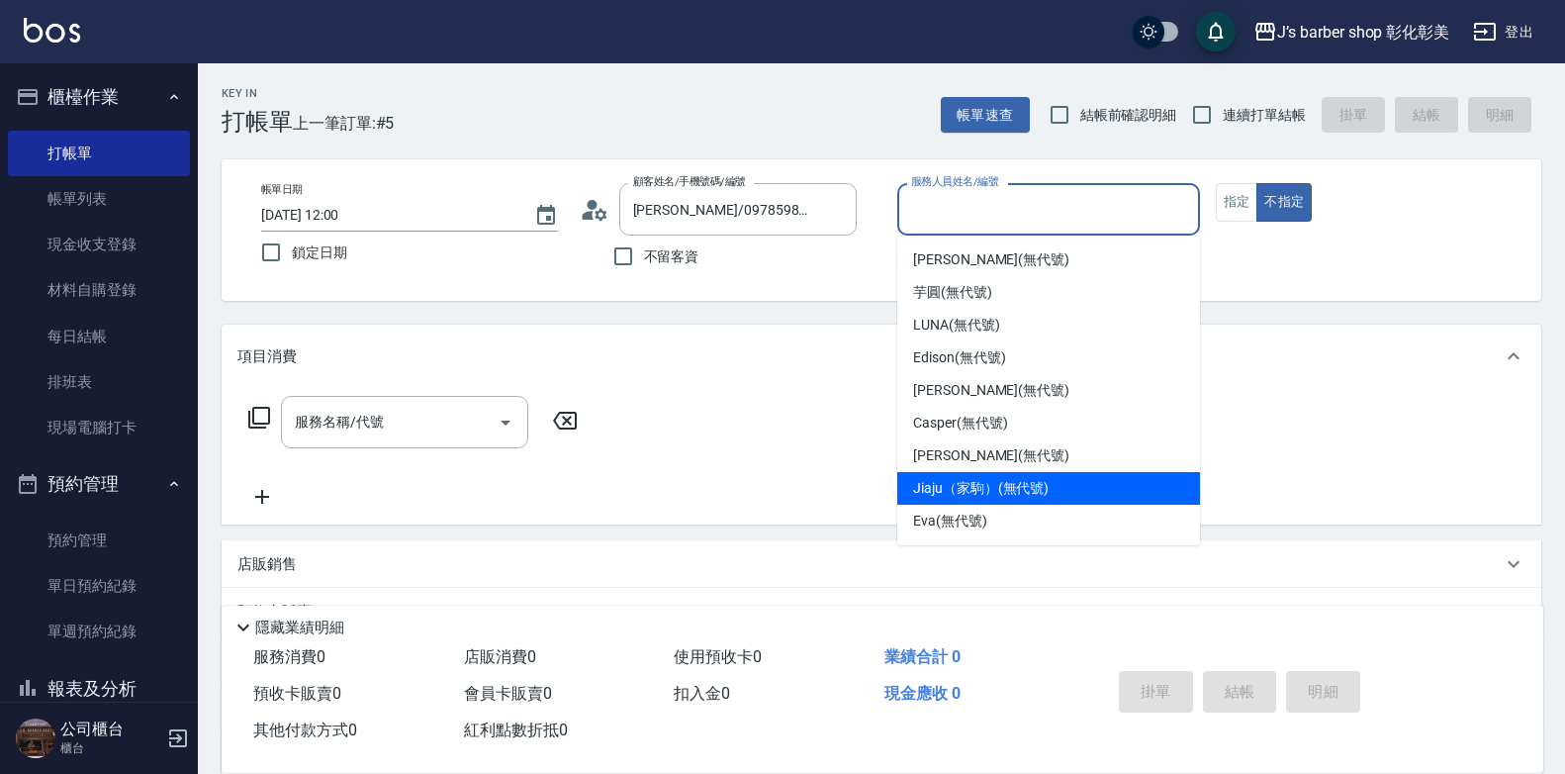
click at [989, 492] on span "Jiaju（家駒） (無代號)" at bounding box center [981, 488] width 136 height 21
type input "Jiaju（家駒）(無代號)"
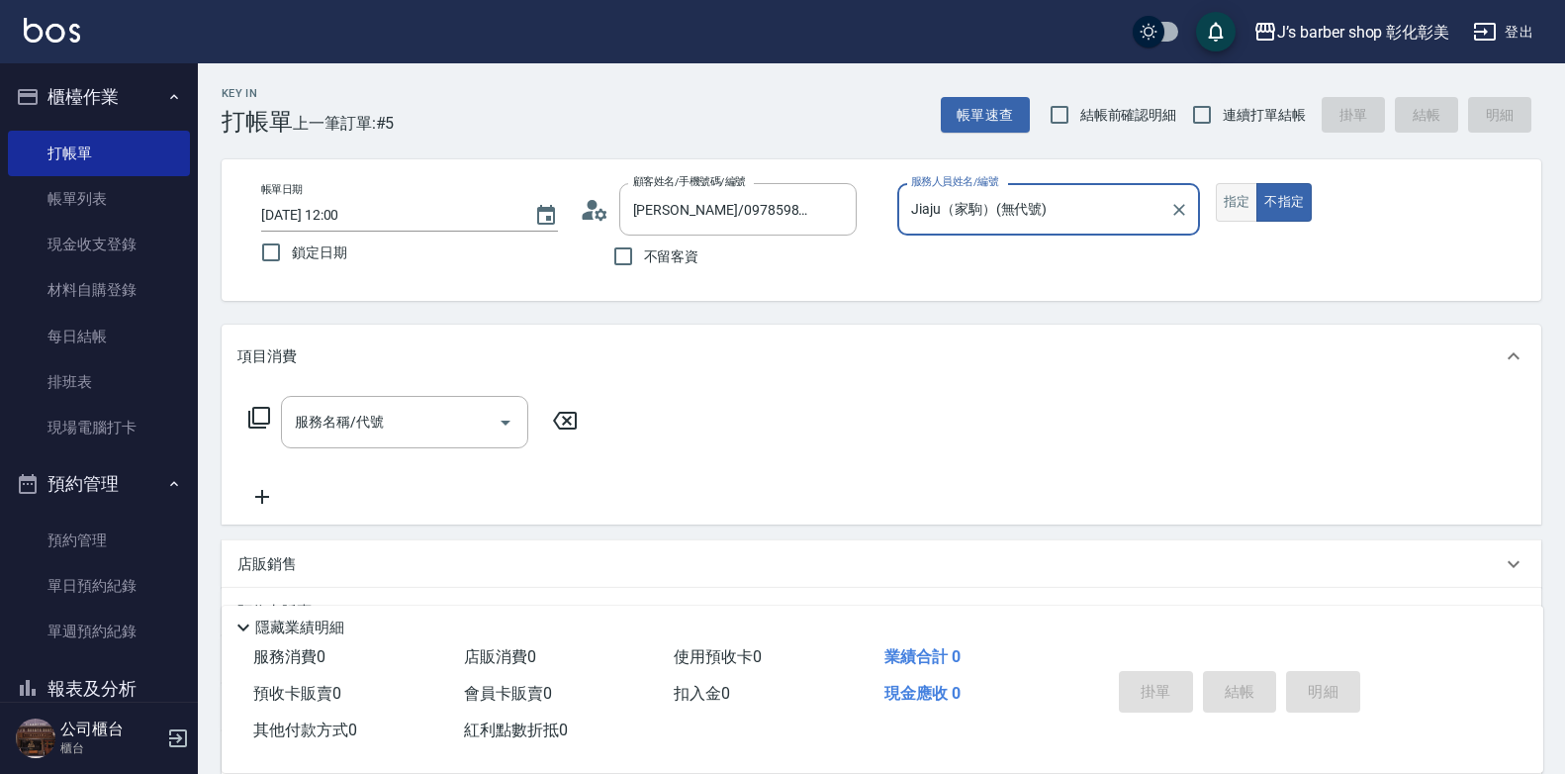
click at [1251, 205] on button "指定" at bounding box center [1237, 202] width 43 height 39
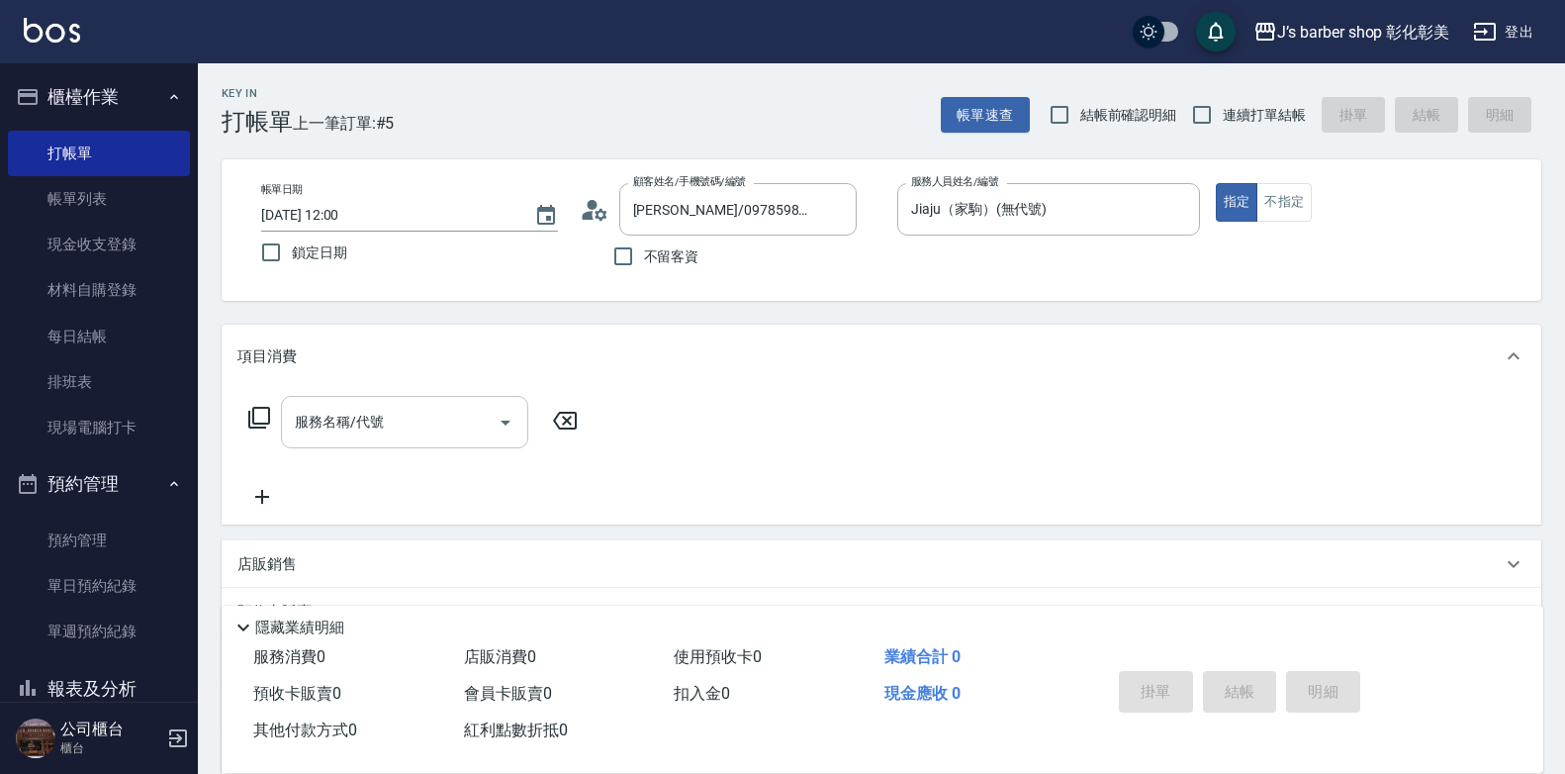
click at [399, 433] on input "服務名稱/代號" at bounding box center [390, 422] width 200 height 35
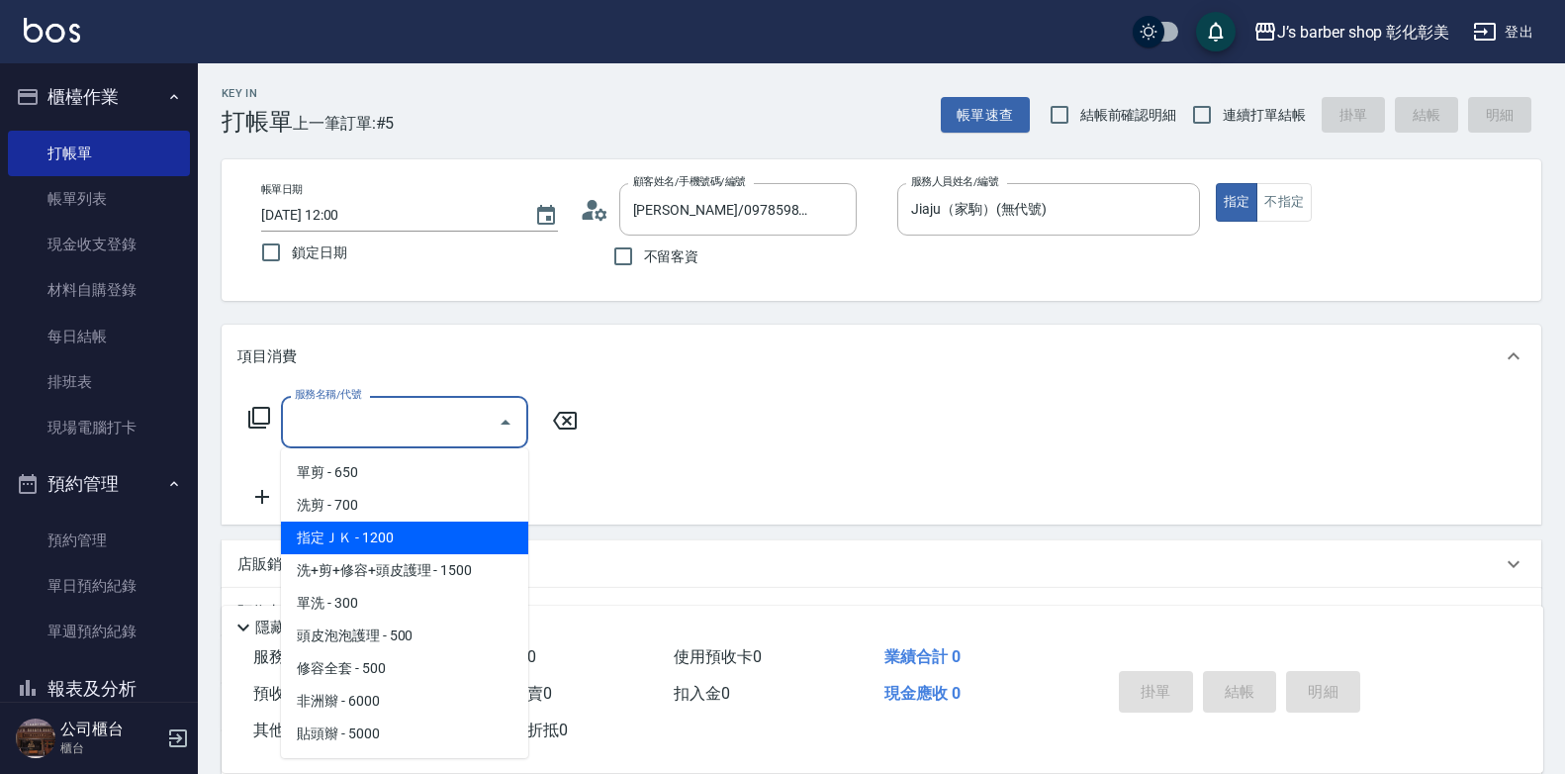
click at [386, 533] on span "指定ＪＫ - 1200" at bounding box center [404, 537] width 247 height 33
type input "指定ＪＫ(102)"
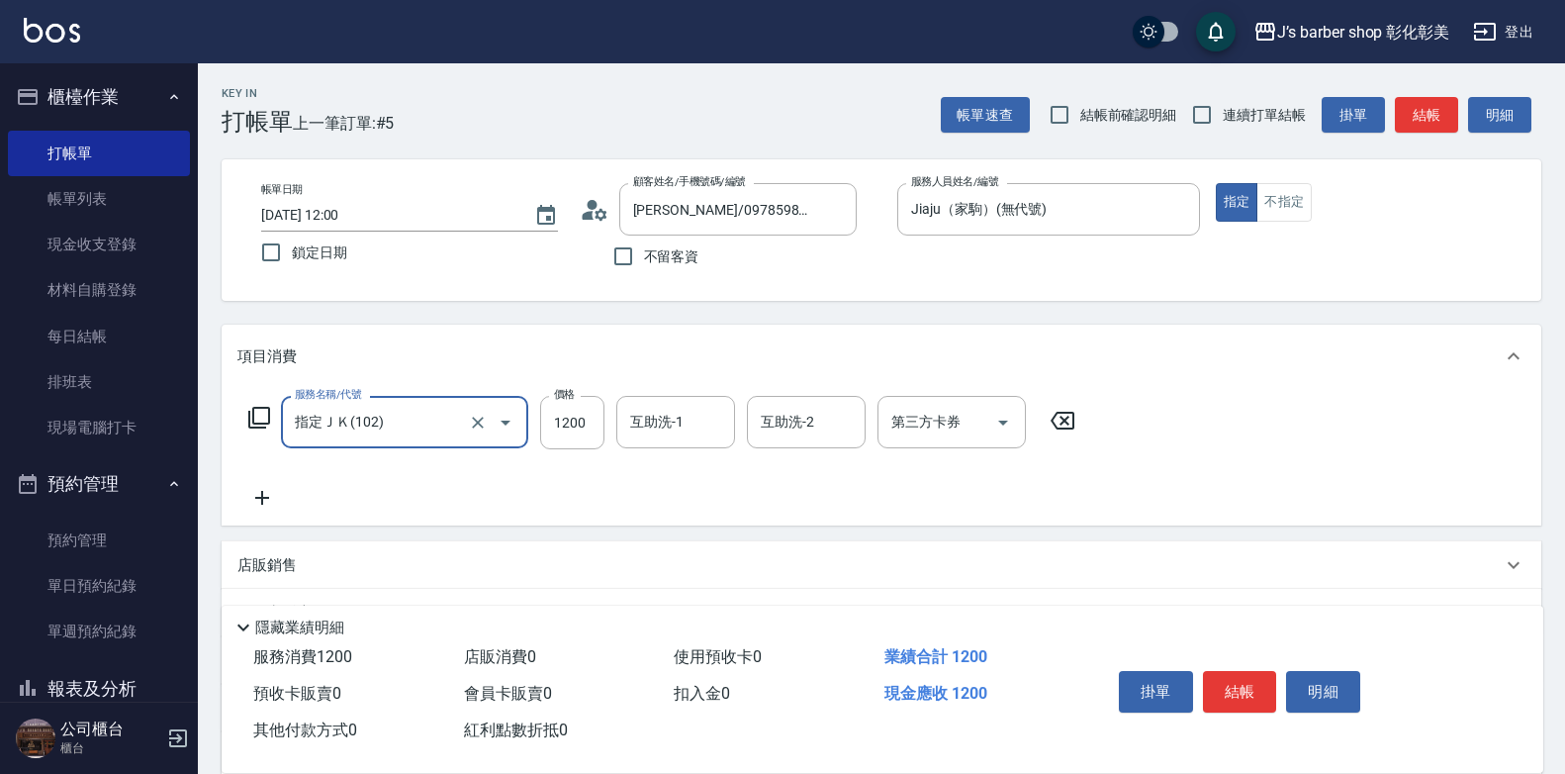
click at [654, 421] on div "互助洗-1 互助洗-1" at bounding box center [675, 422] width 119 height 52
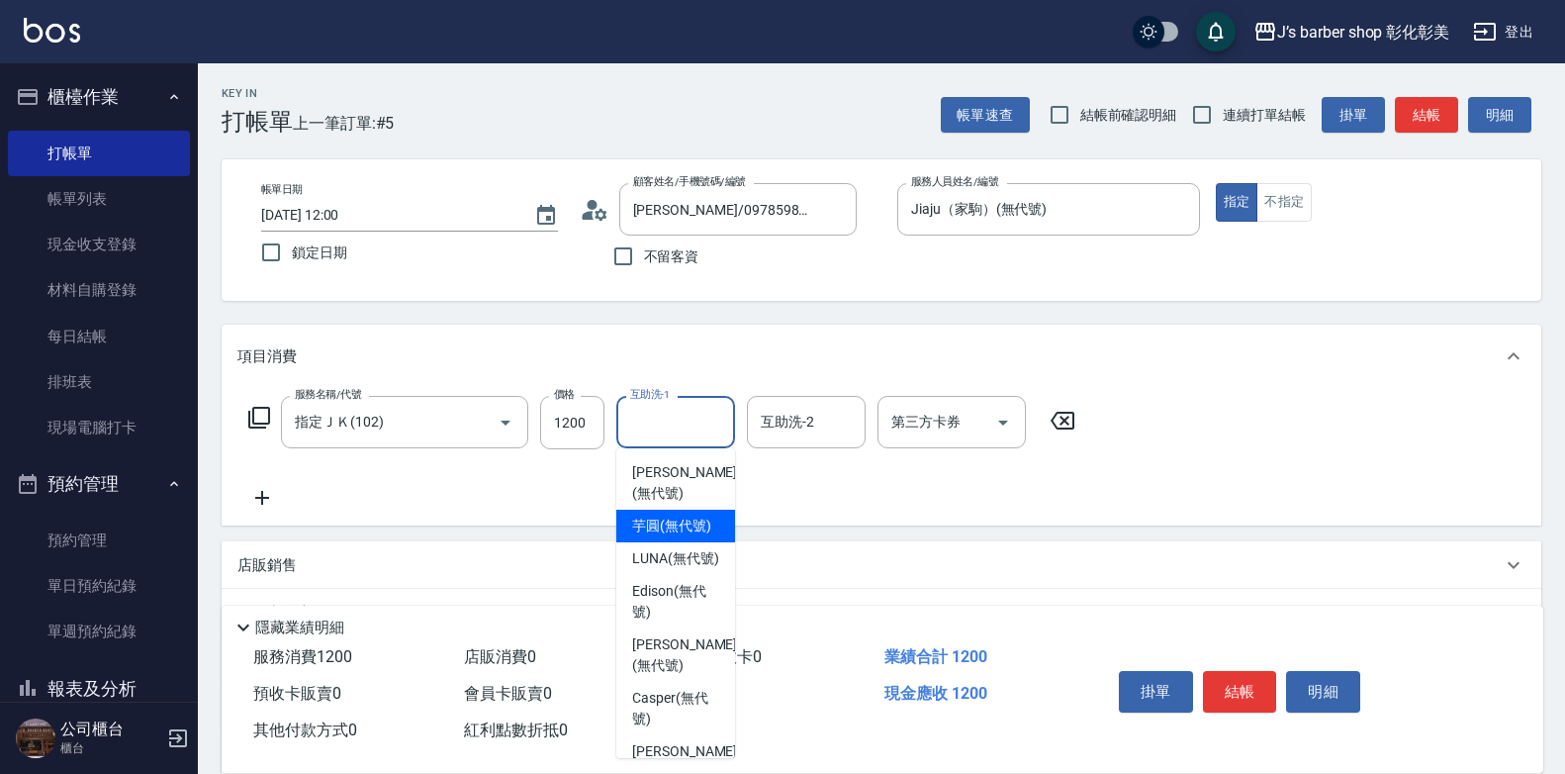
click at [660, 536] on span "芋圓 (無代號)" at bounding box center [671, 525] width 79 height 21
type input "芋圓(無代號)"
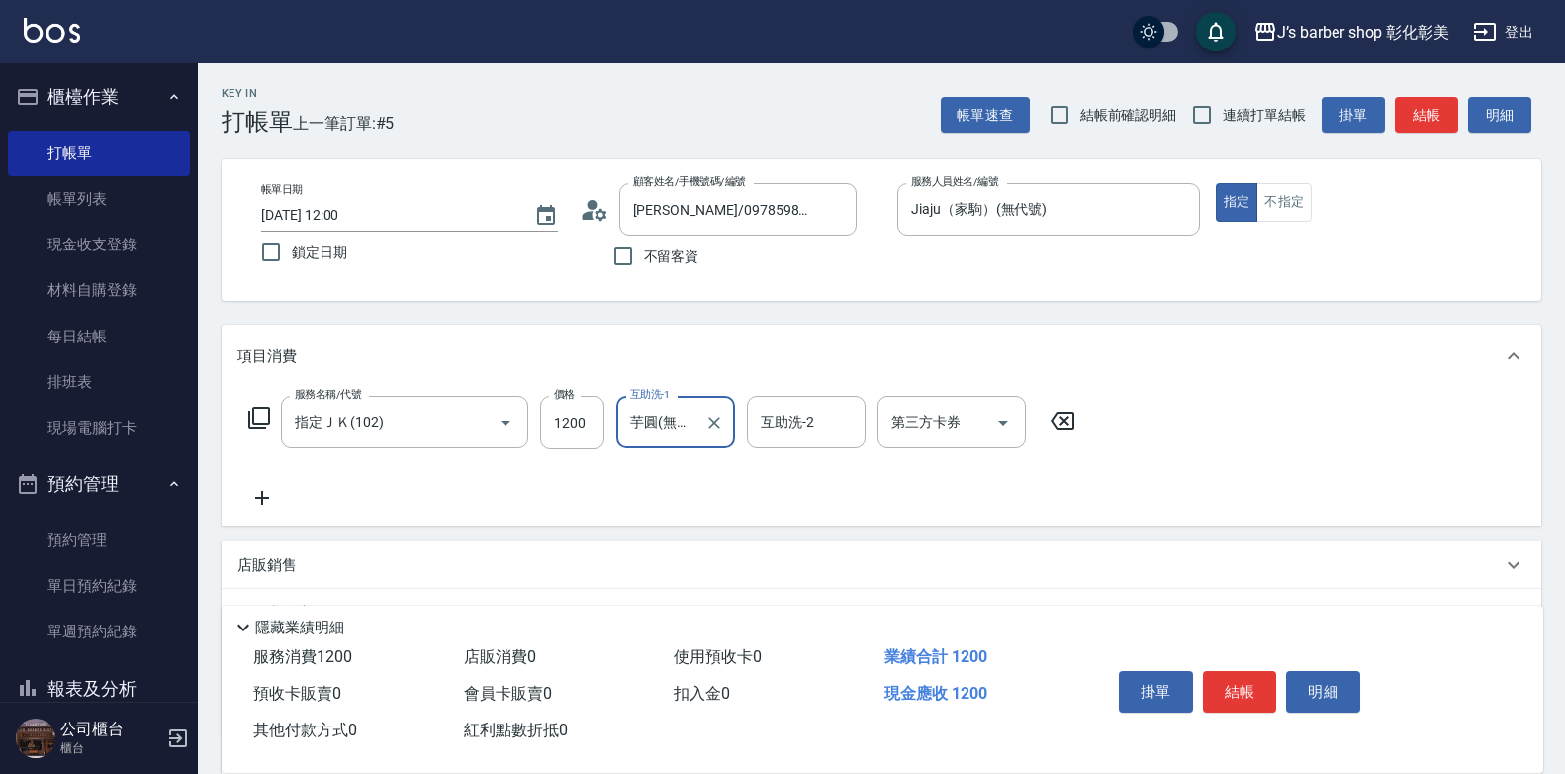
drag, startPoint x: 1240, startPoint y: 672, endPoint x: 1214, endPoint y: 675, distance: 25.9
click at [1234, 674] on button "結帳" at bounding box center [1240, 692] width 74 height 42
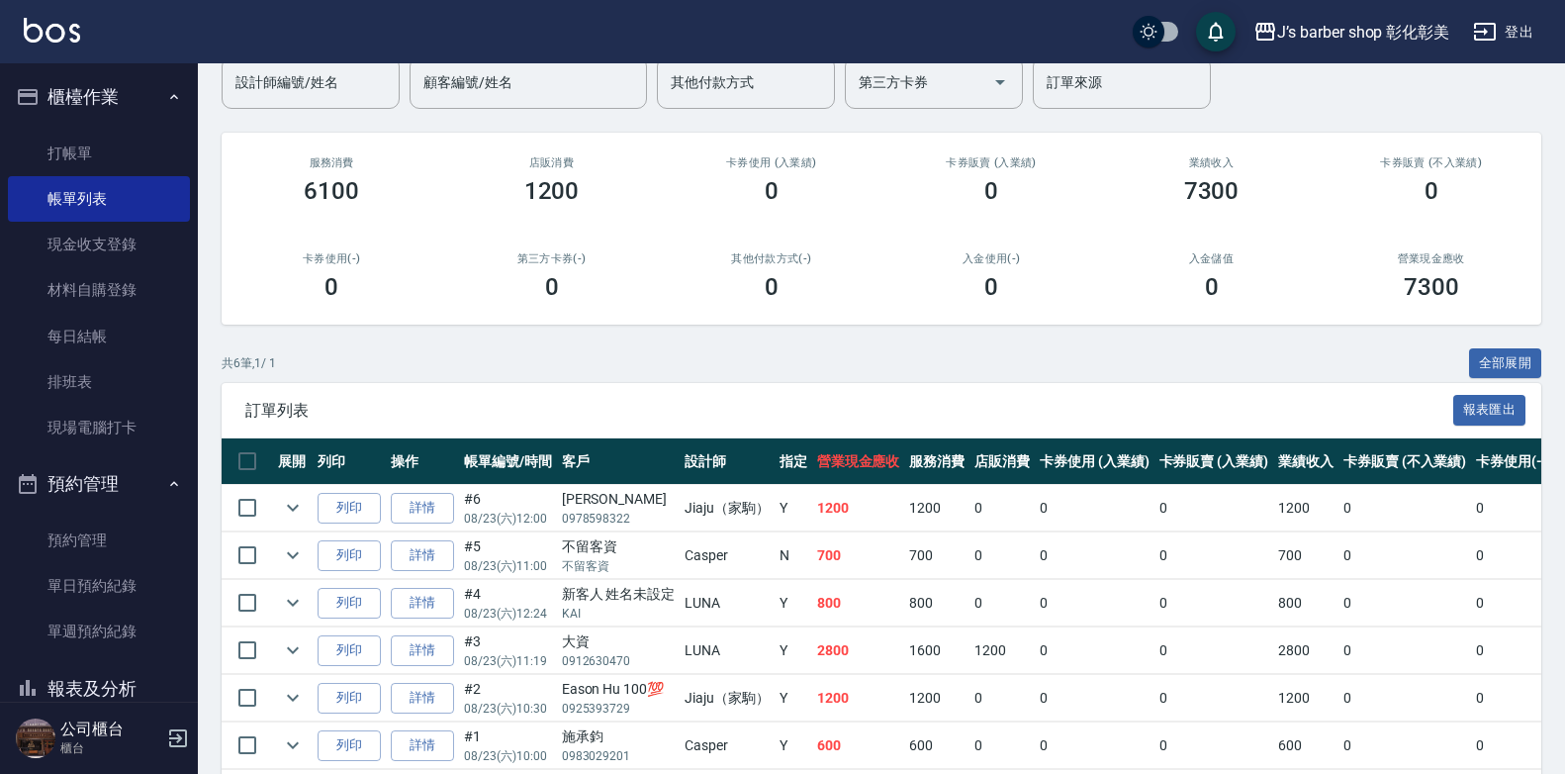
scroll to position [198, 0]
